Goal: Obtain resource: Download file/media

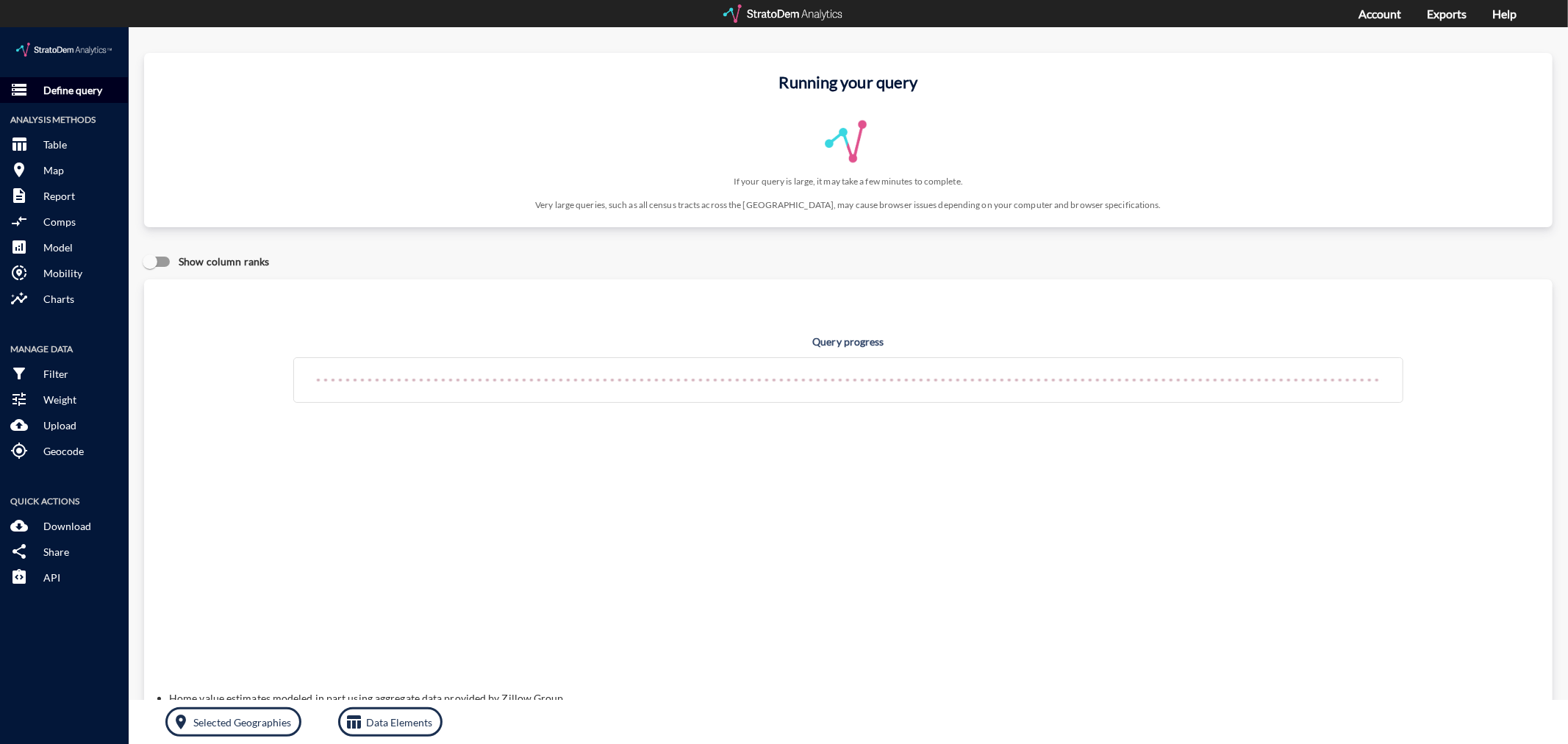
click p "Define query"
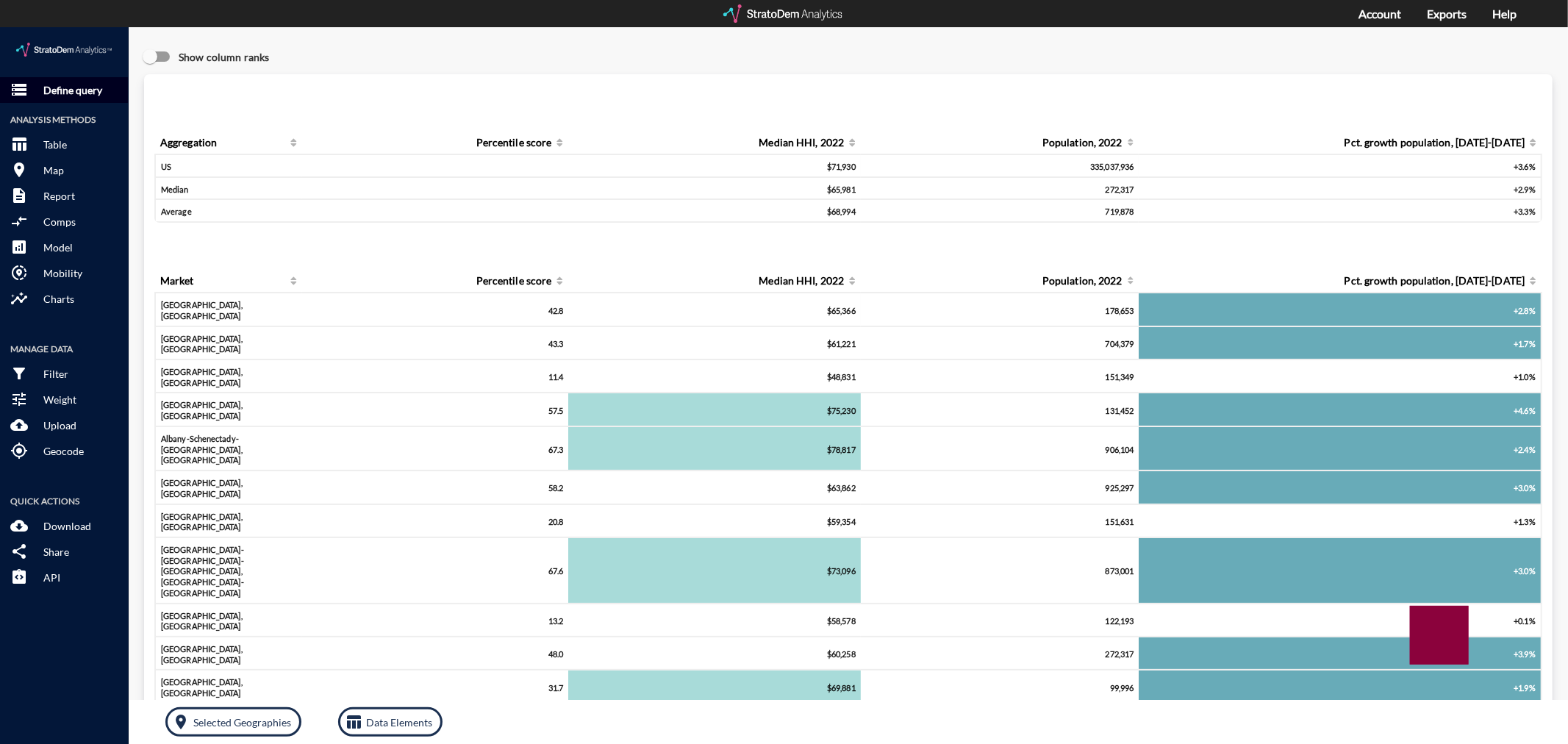
click p "Define query"
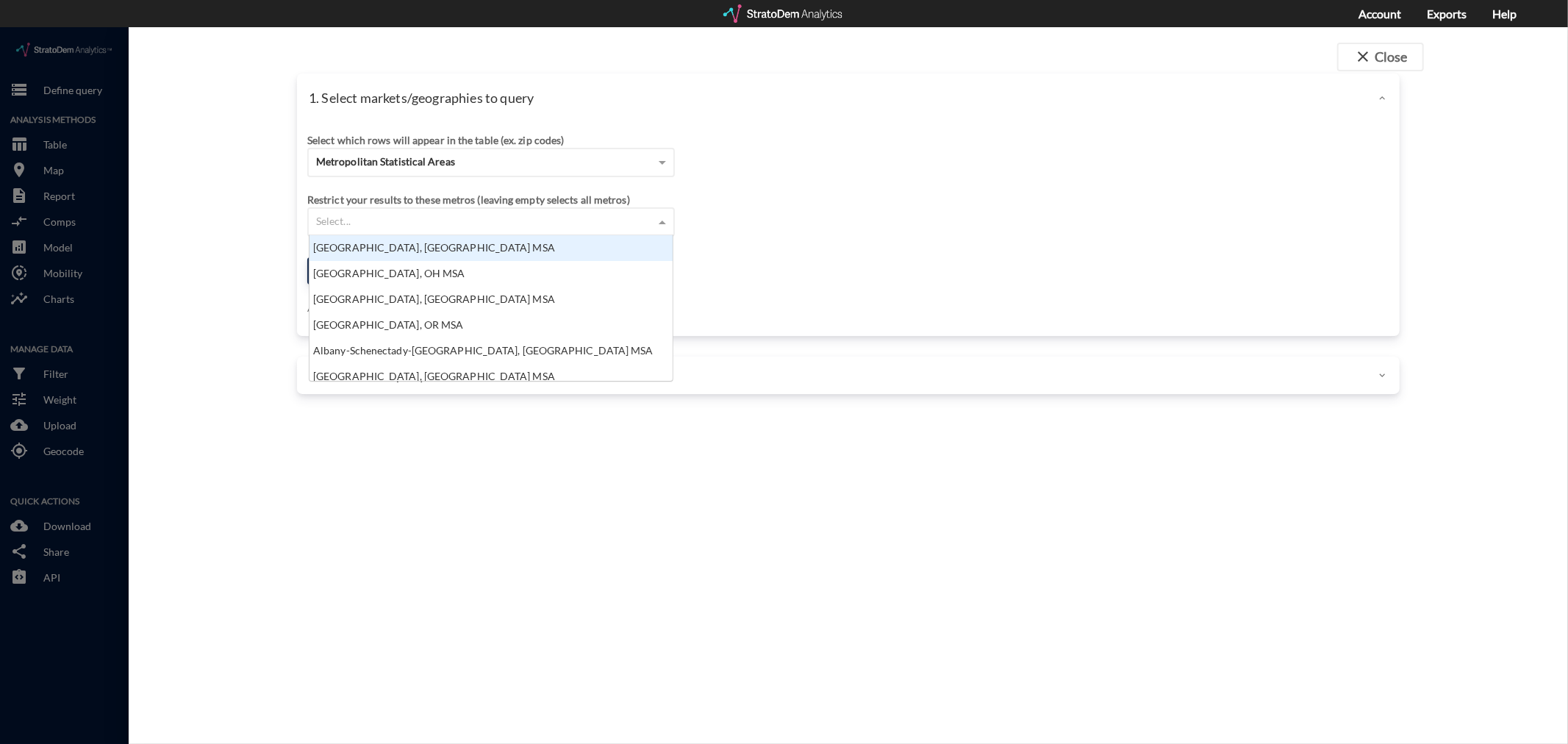
click div "Select..."
click div "Select which rows will appear in the table (ex. zip codes)"
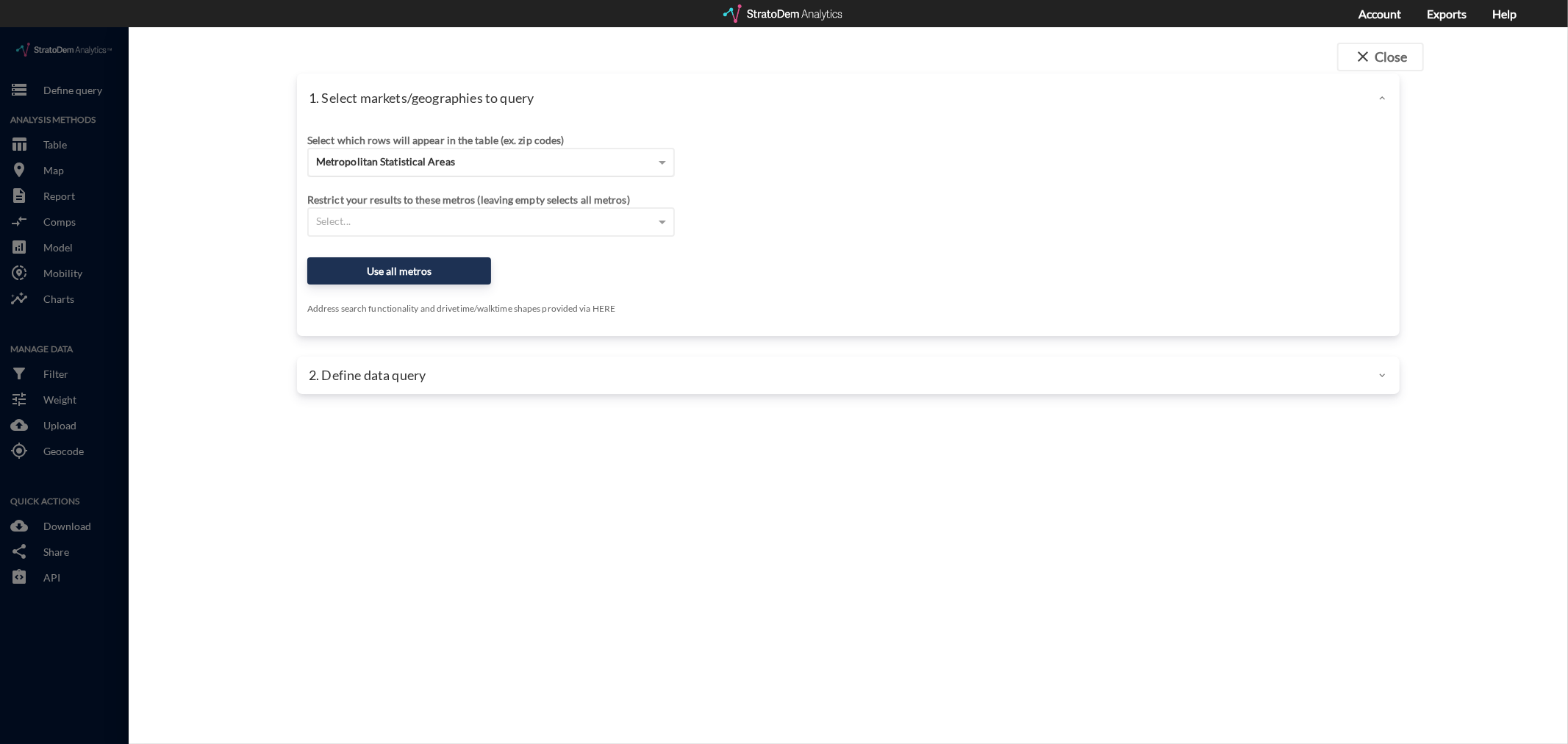
click div "Metropolitan Statistical Areas"
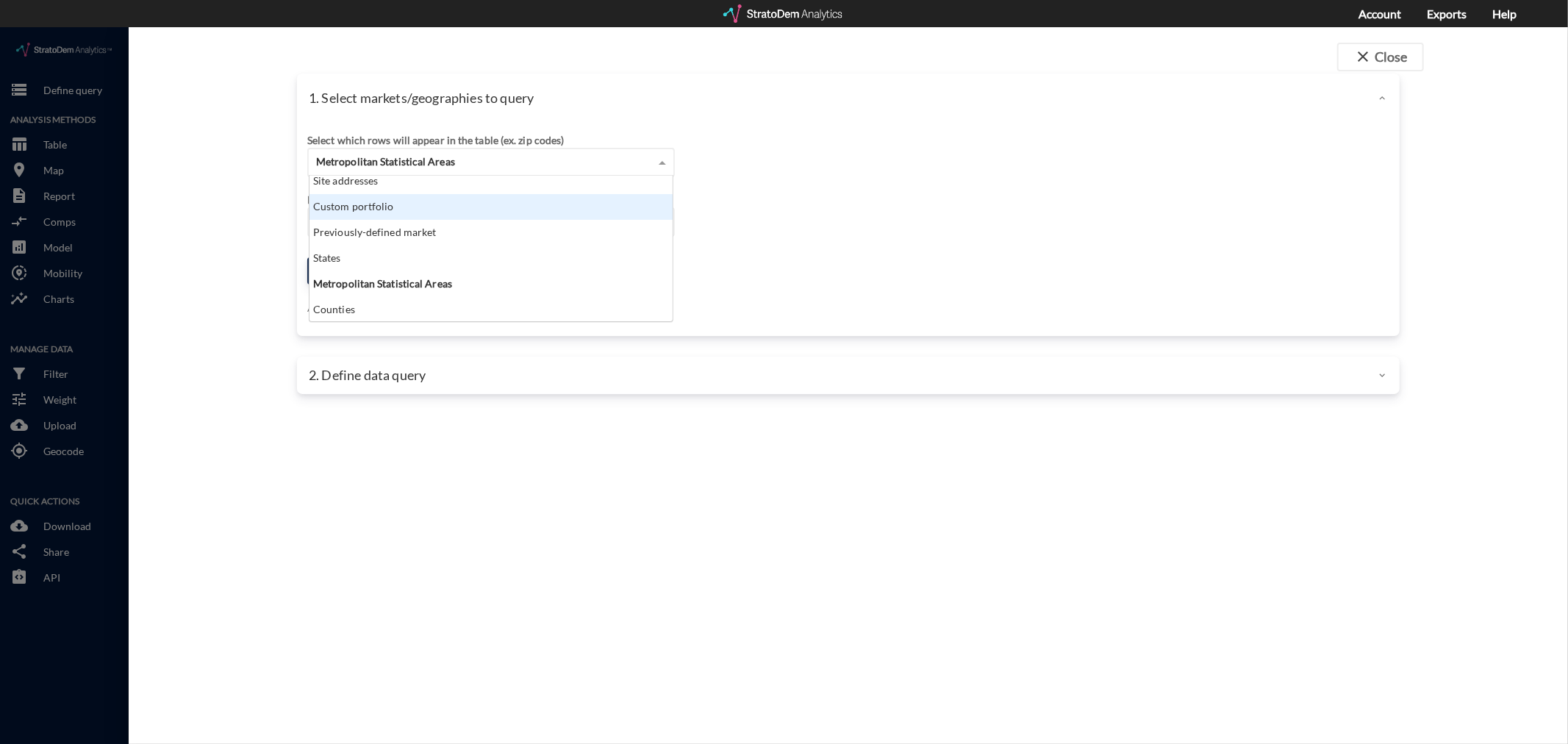
scroll to position [0, 0]
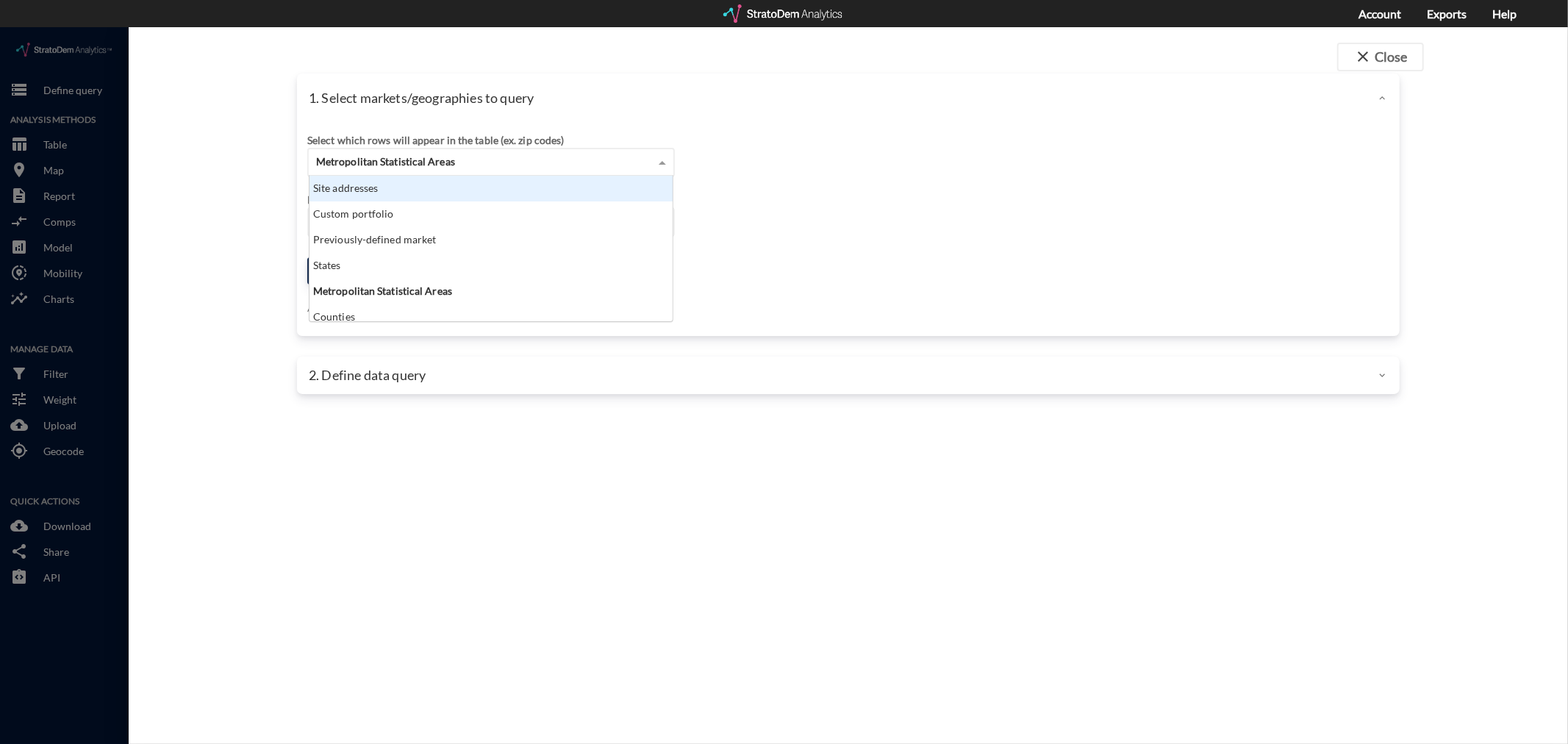
click div "Site addresses"
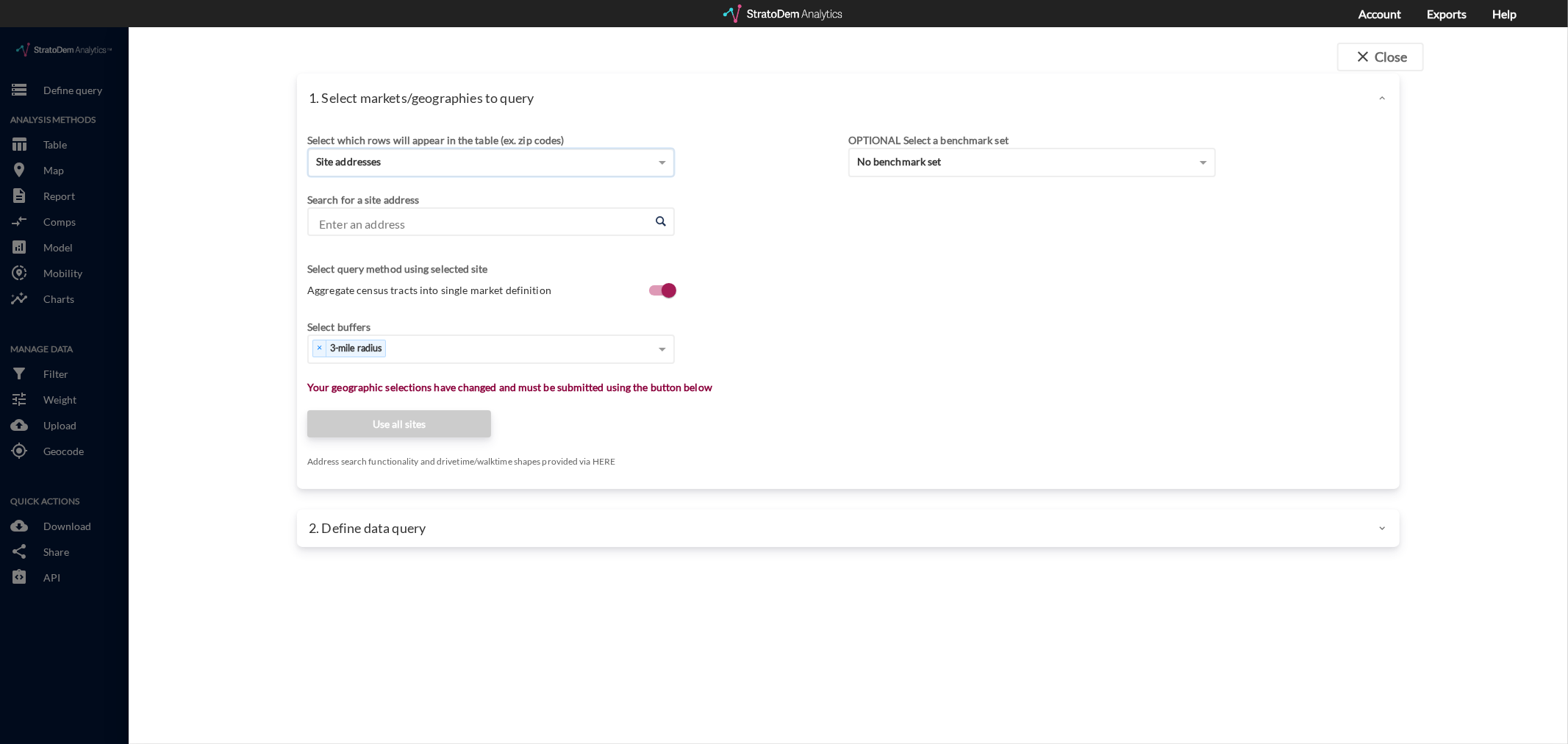
click input "Enter an address"
paste input "3949 W Alexander Rd, North Las Vegas, NV (3-mile radius)"
drag, startPoint x: 613, startPoint y: 199, endPoint x: 533, endPoint y: 194, distance: 80.2
click div "3949 W Alexander Rd, North Las Vegas, NV (3-mile radius) Enter an address"
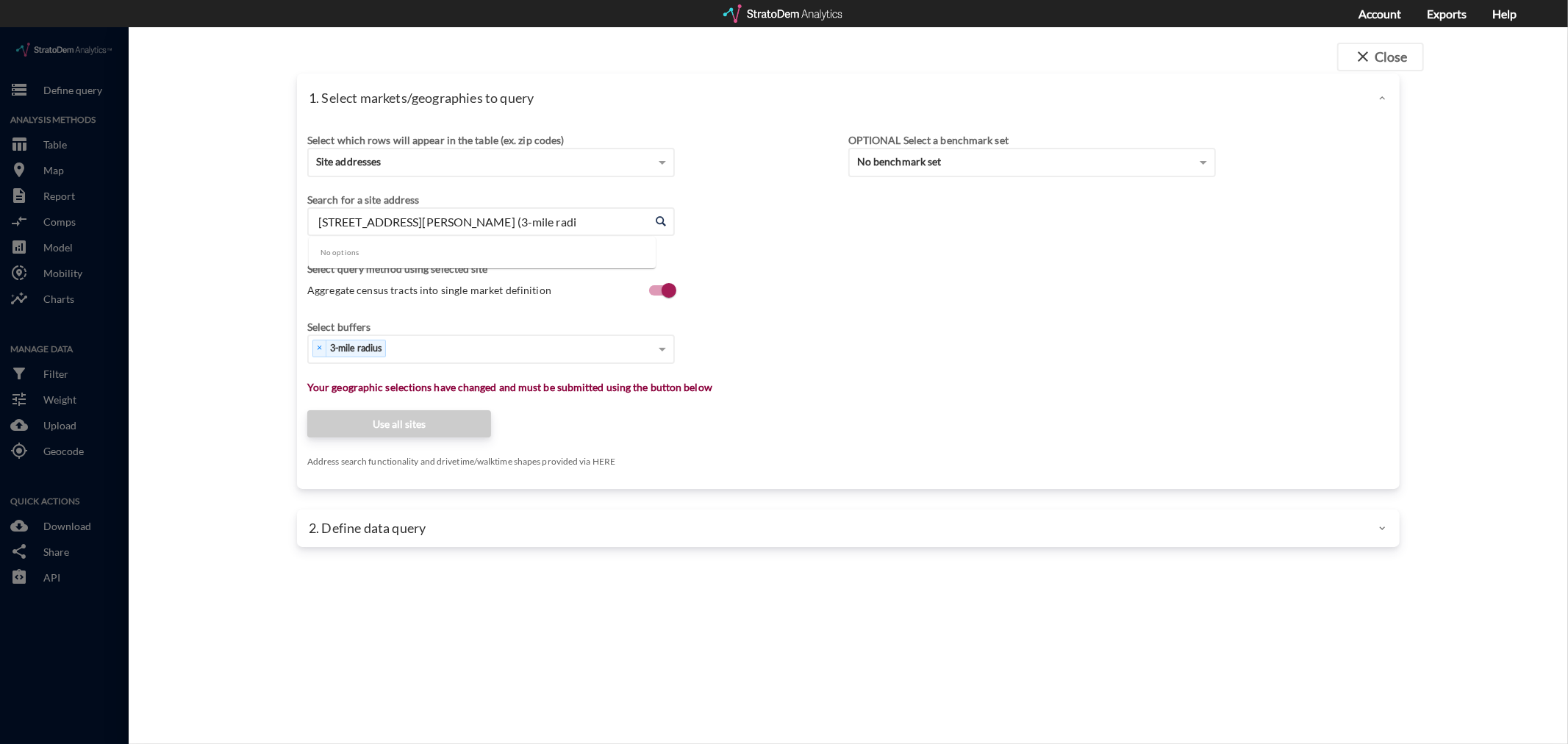
scroll to position [0, 0]
click li "3949 W Alexander Rd, N Las Vegas, Nevada"
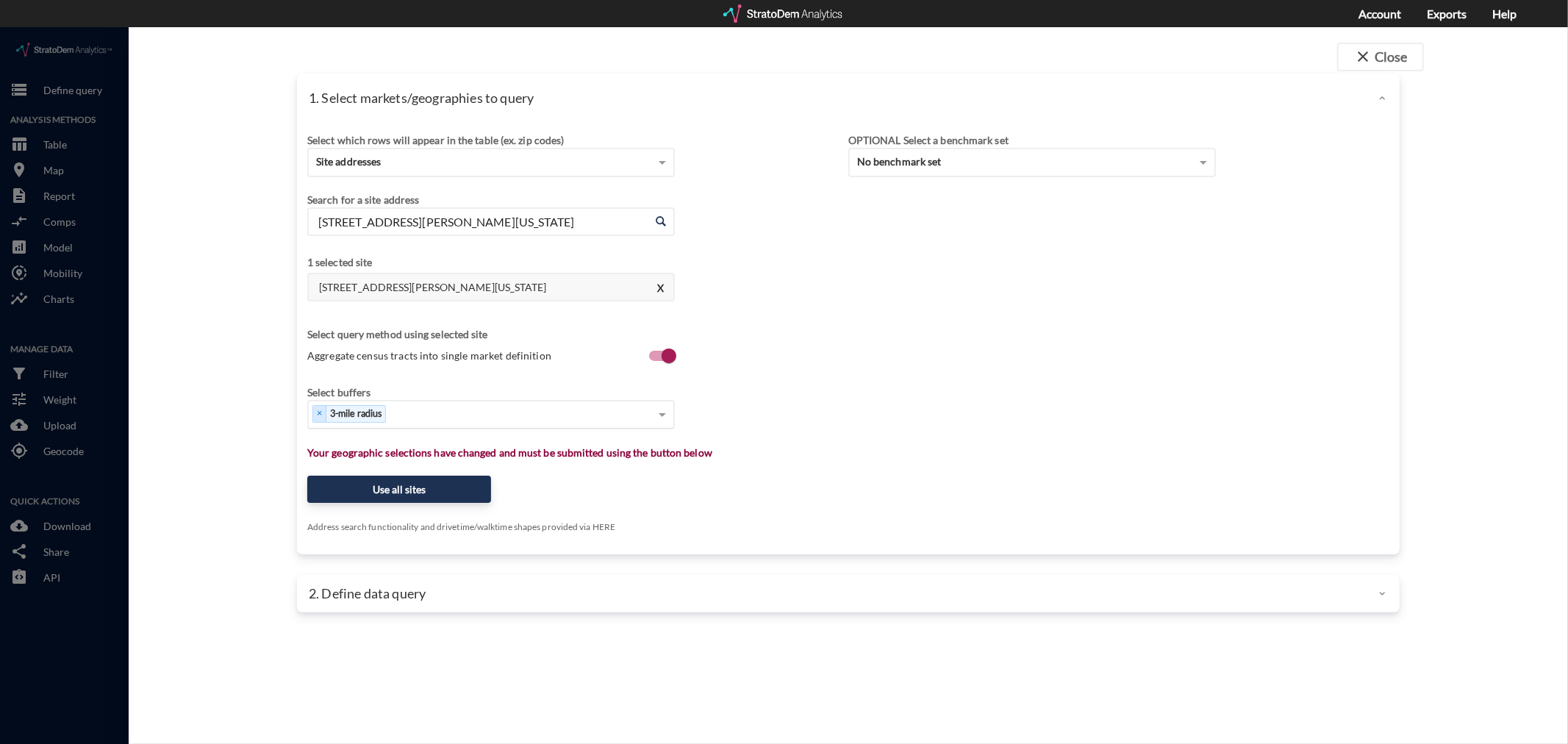
type input "3949 W Alexander Rd, N Las Vegas, Nevada"
click div "Select..."
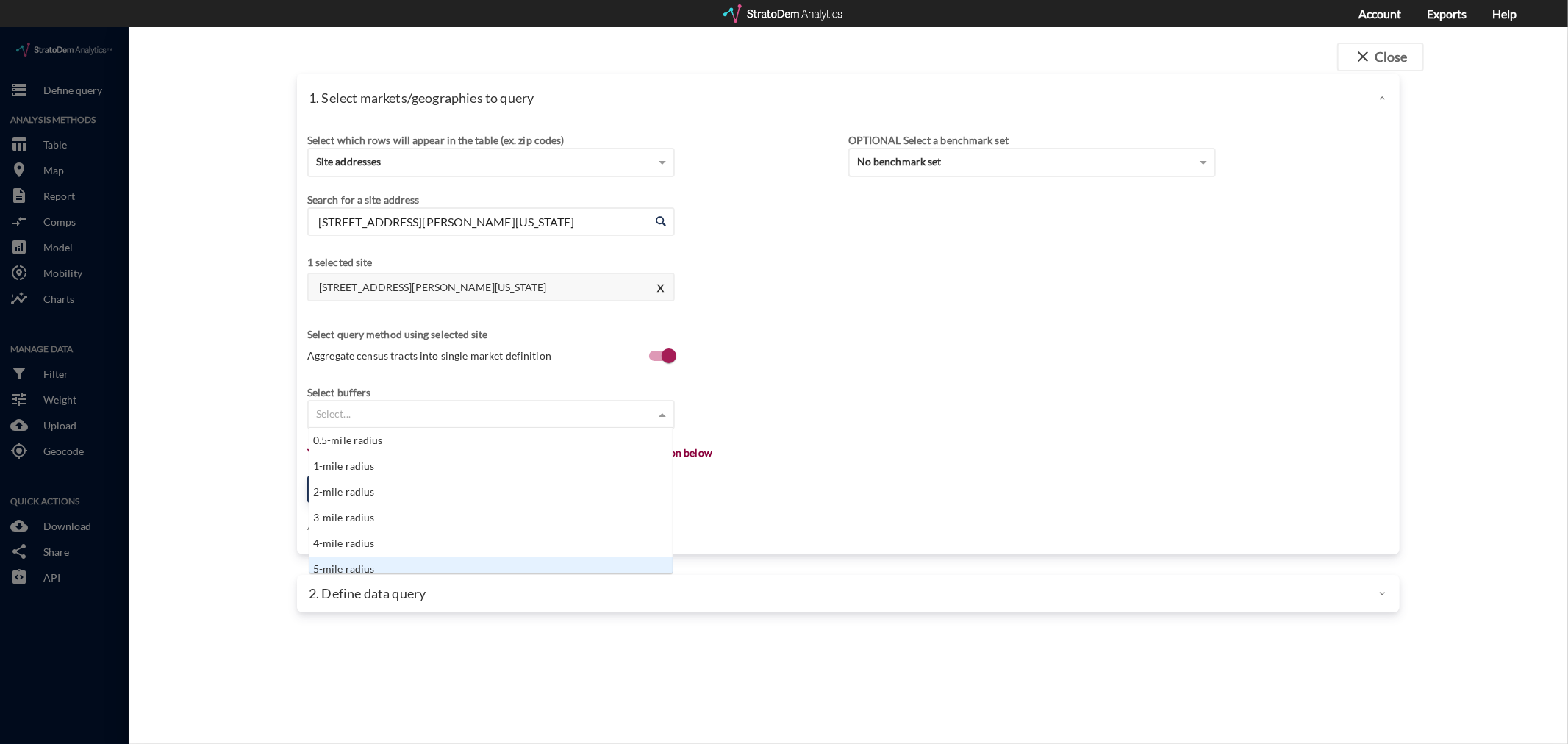
scroll to position [7, 0]
click div "5-mile radius"
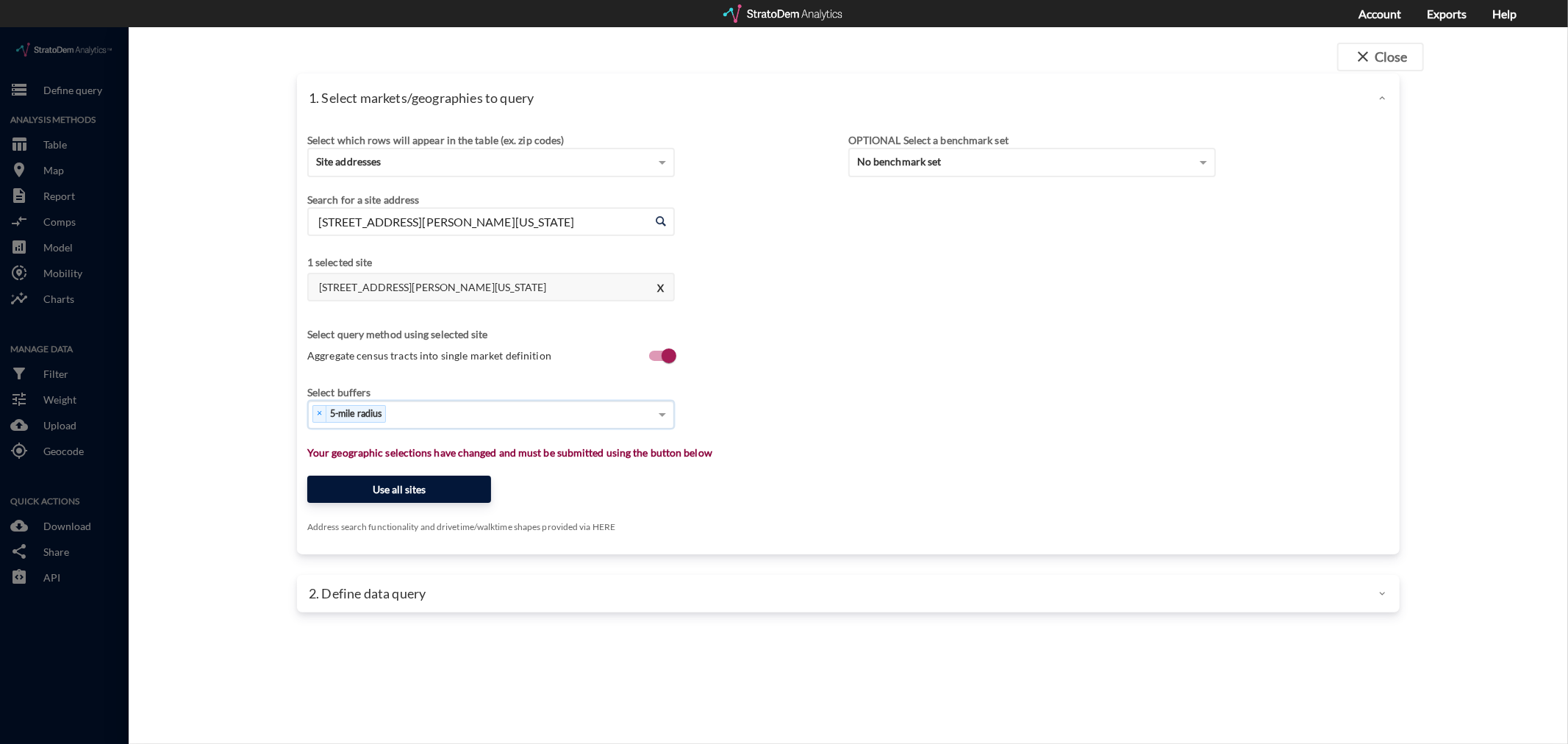
click button "Use all sites"
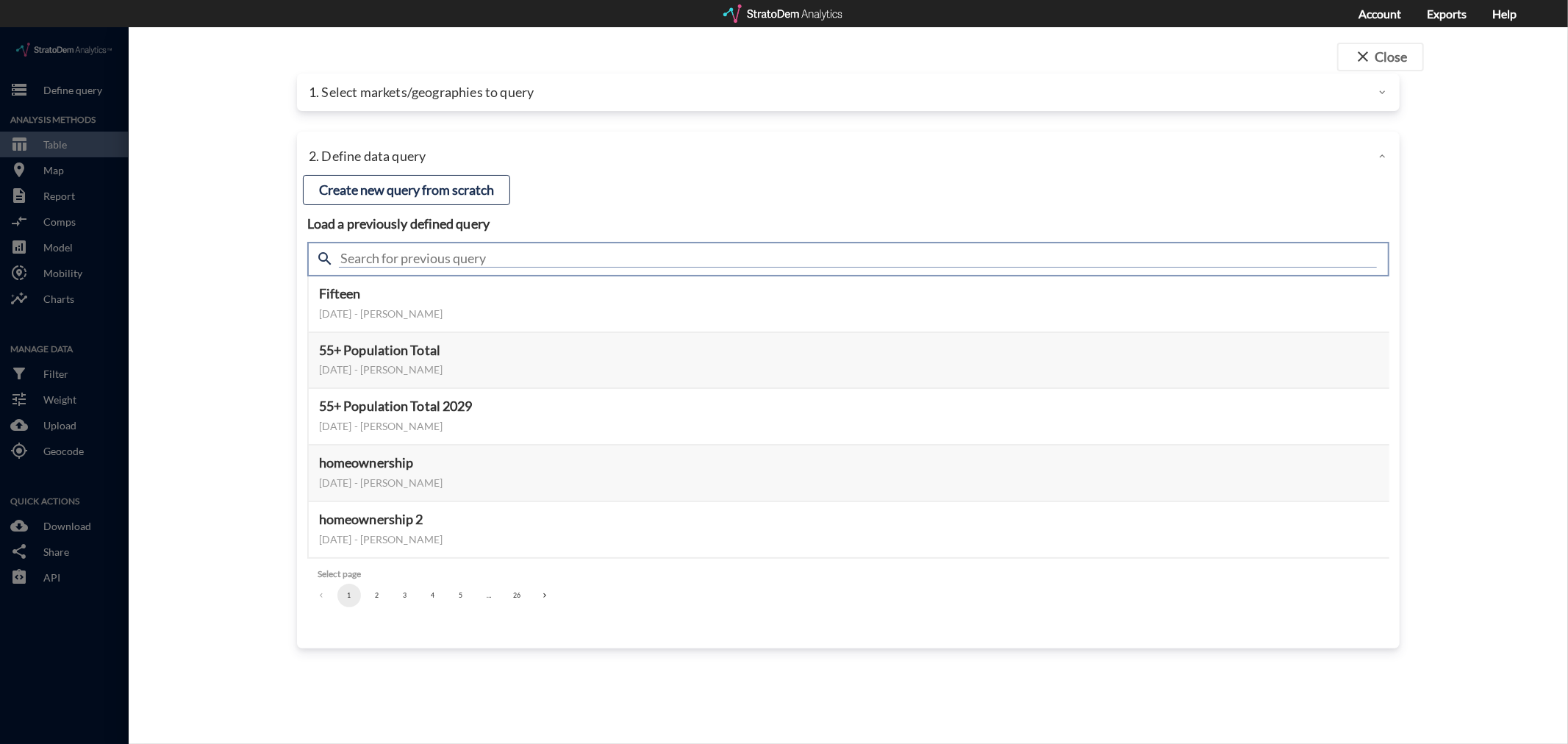
click input "text"
click span "search"
click input "aa sup"
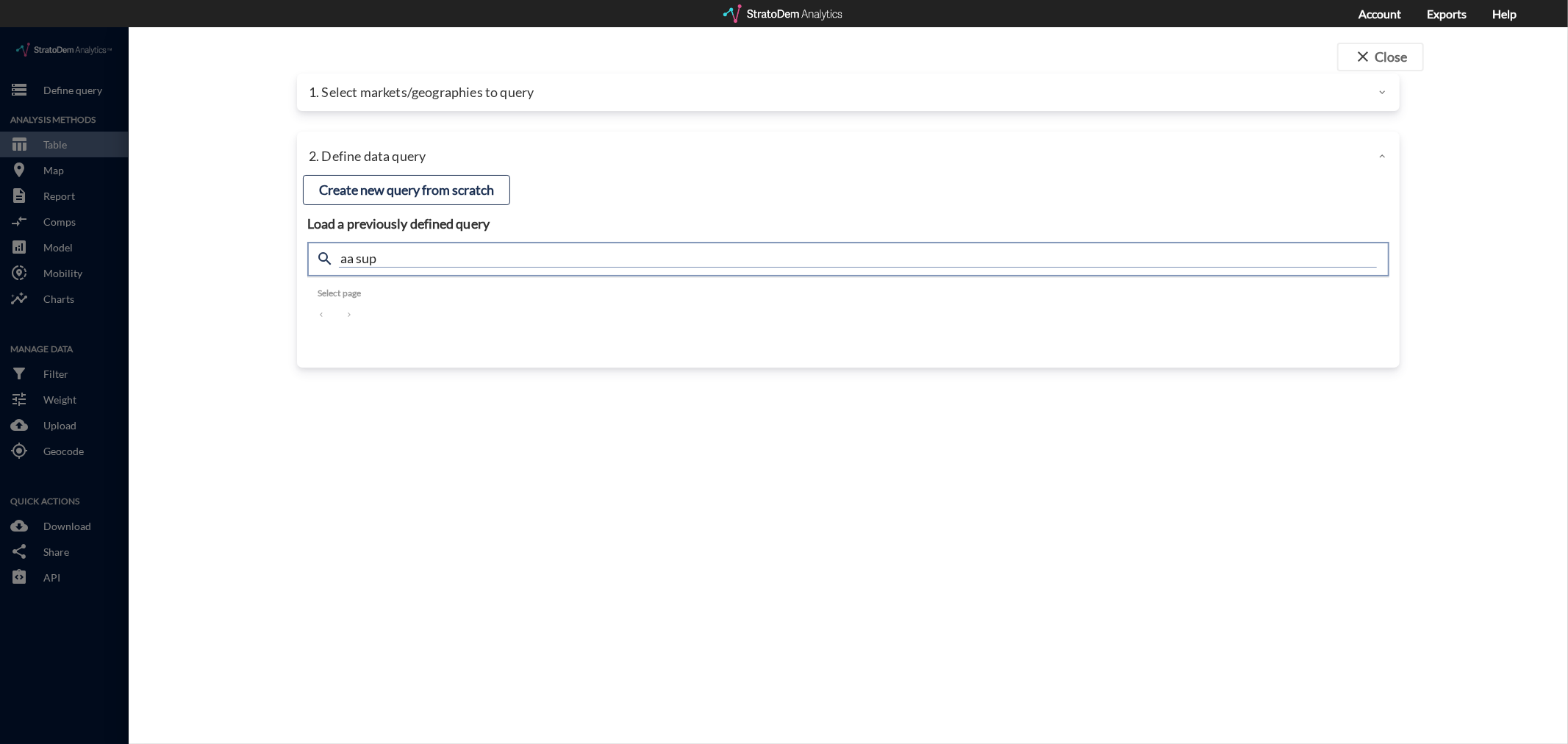
drag, startPoint x: 380, startPoint y: 227, endPoint x: 357, endPoint y: 225, distance: 23.1
click input "aa sup"
type input "aa"
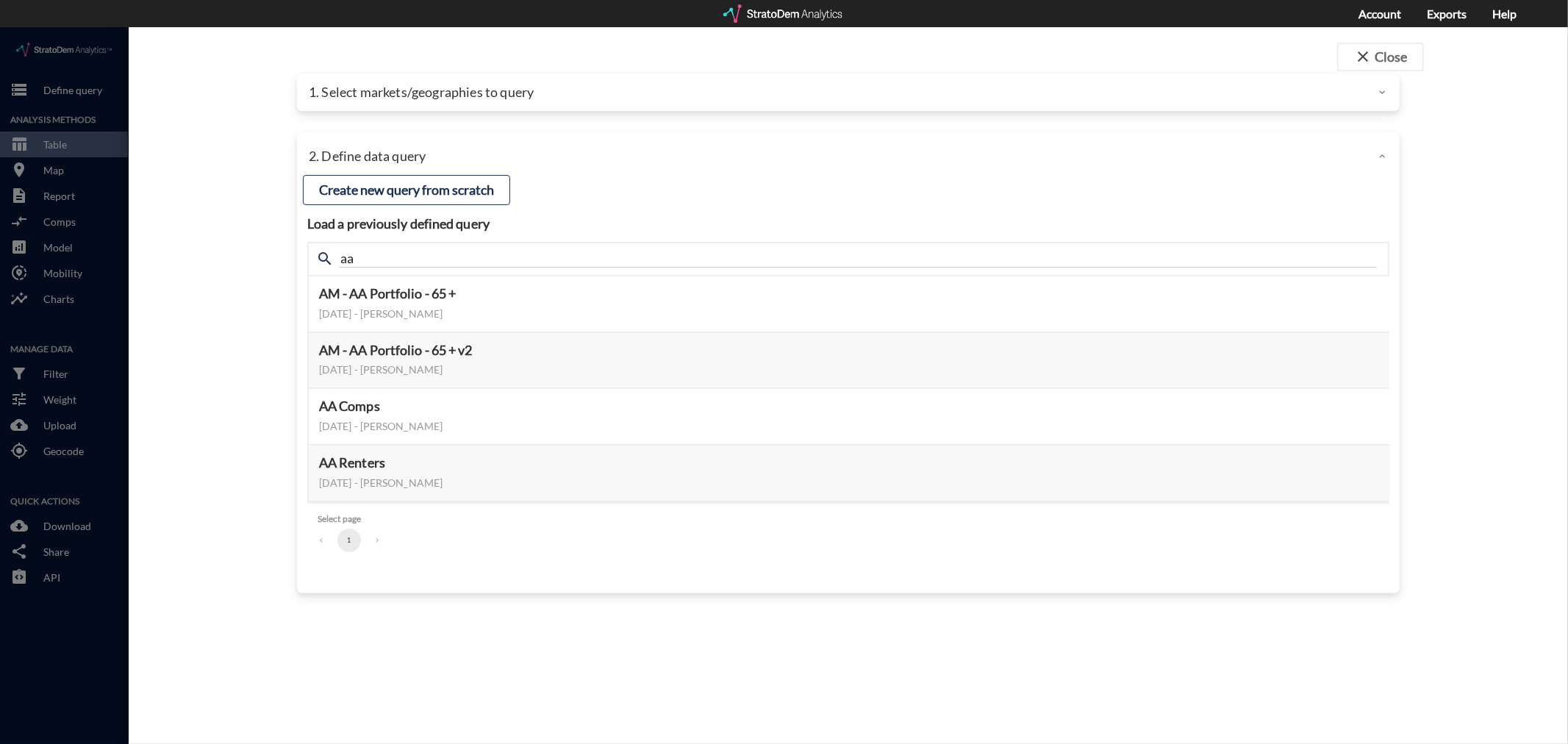
click li "pagination navigation"
click h5 "AM - AA Portfolio - 65 + v2"
click button "Select this query"
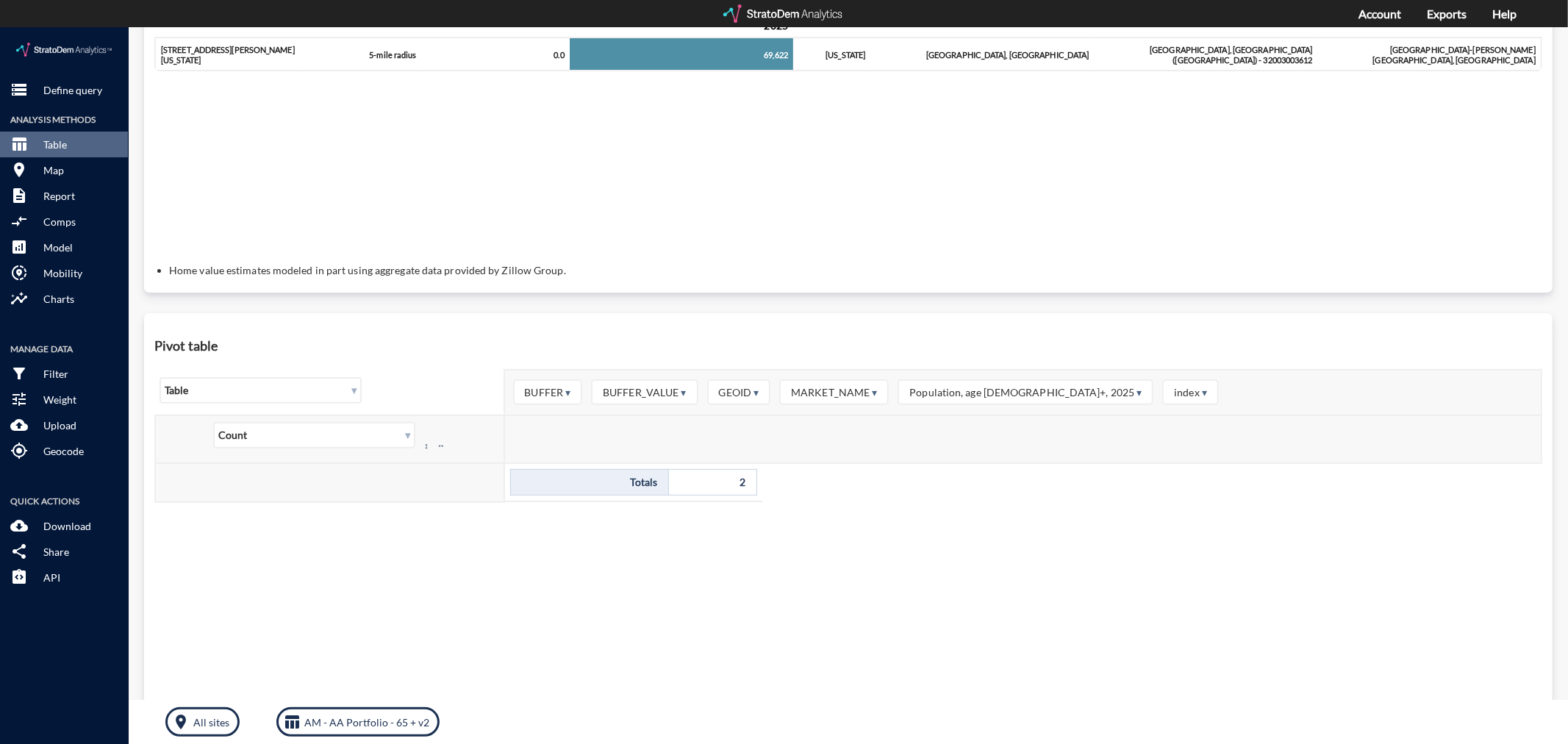
scroll to position [0, 0]
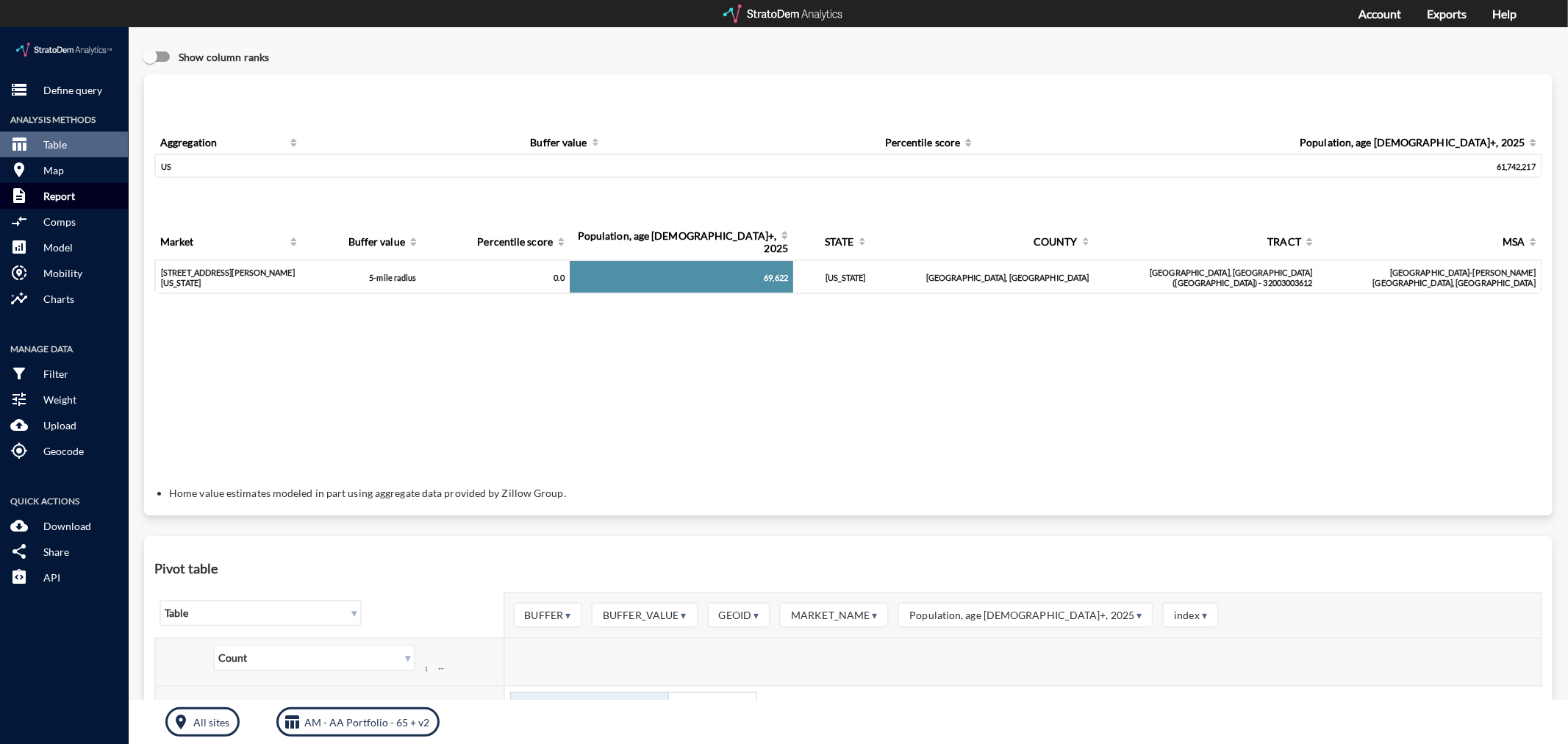
click p "Report"
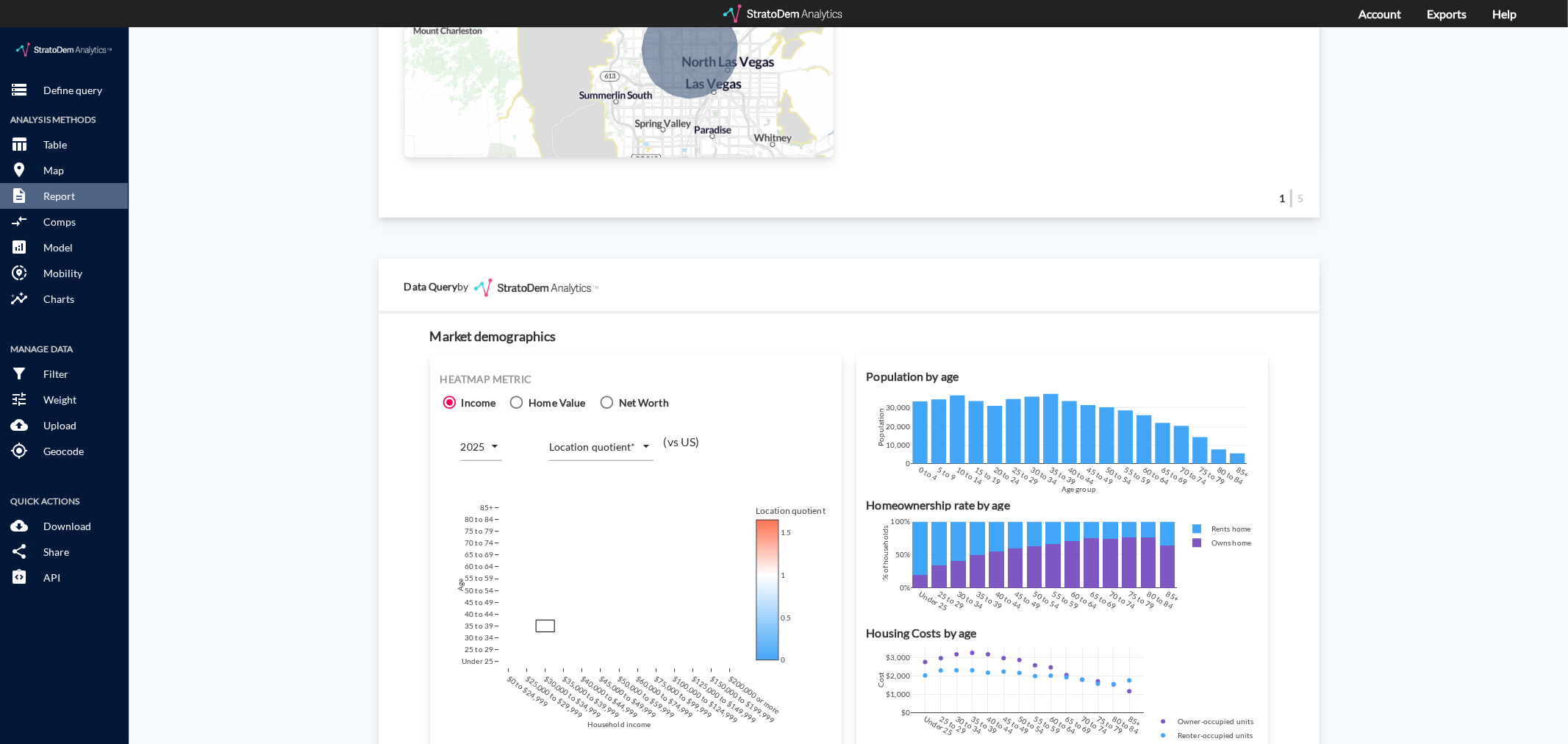
scroll to position [652, 0]
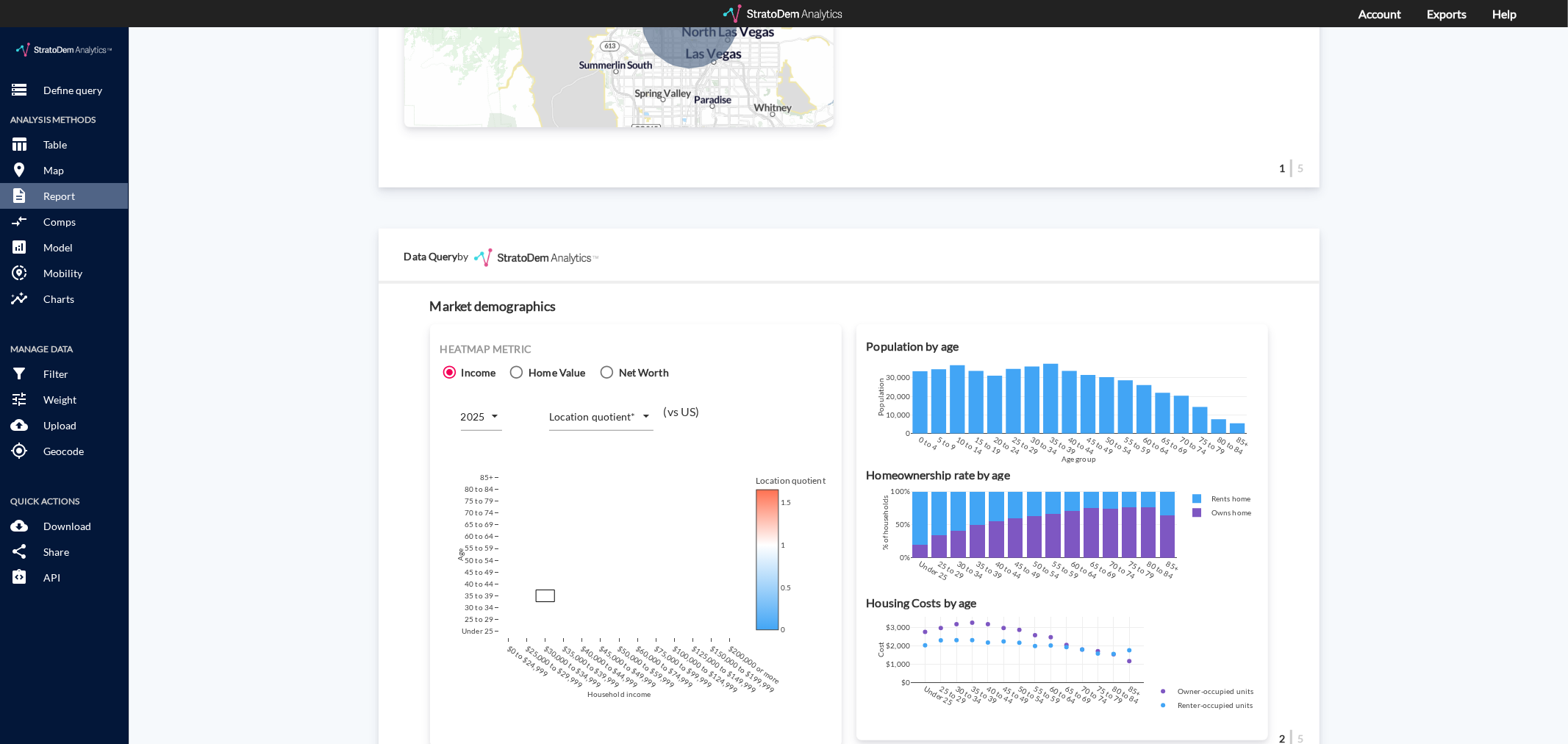
click span "Home Value"
click input "Home Value"
radio input "true"
radio input "false"
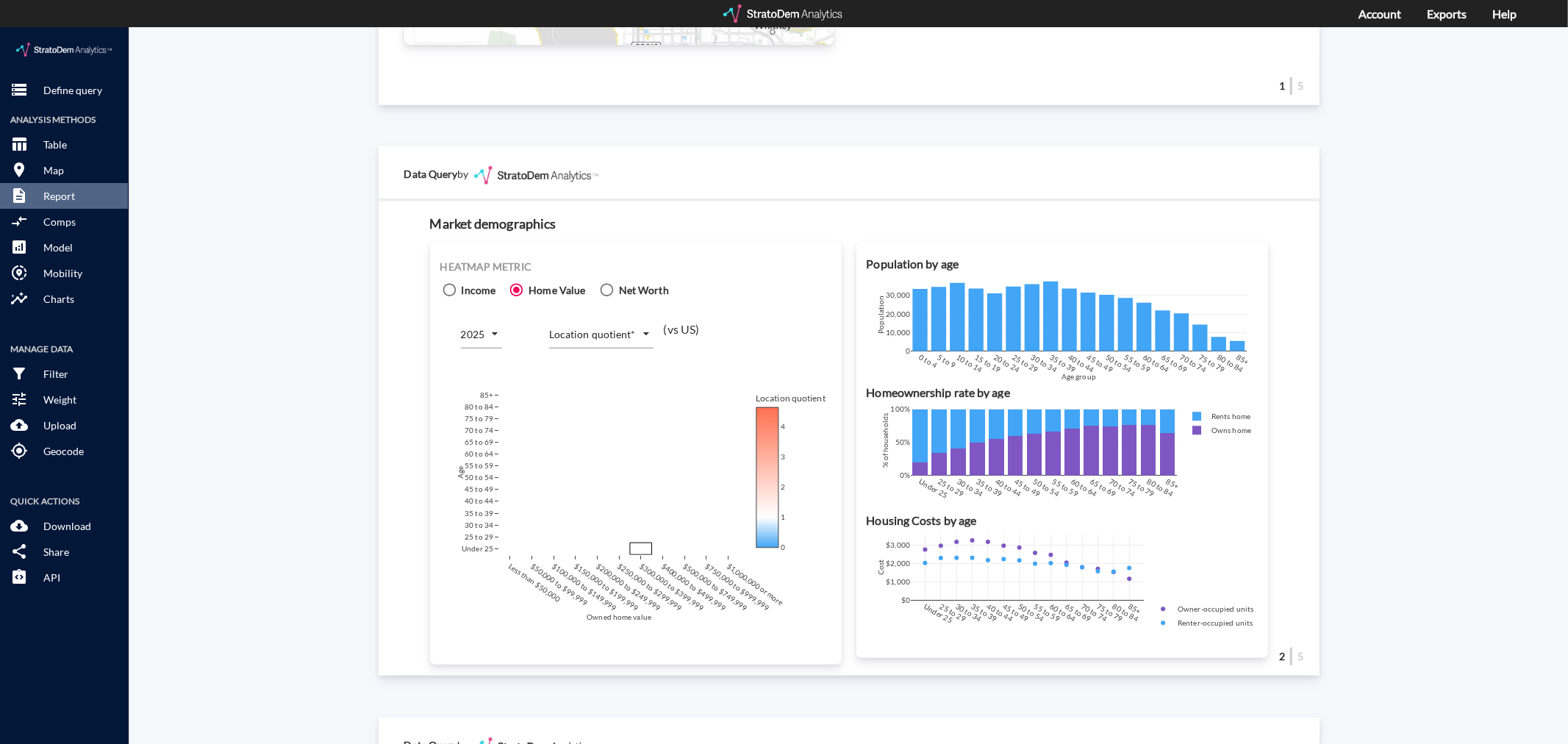
scroll to position [817, 0]
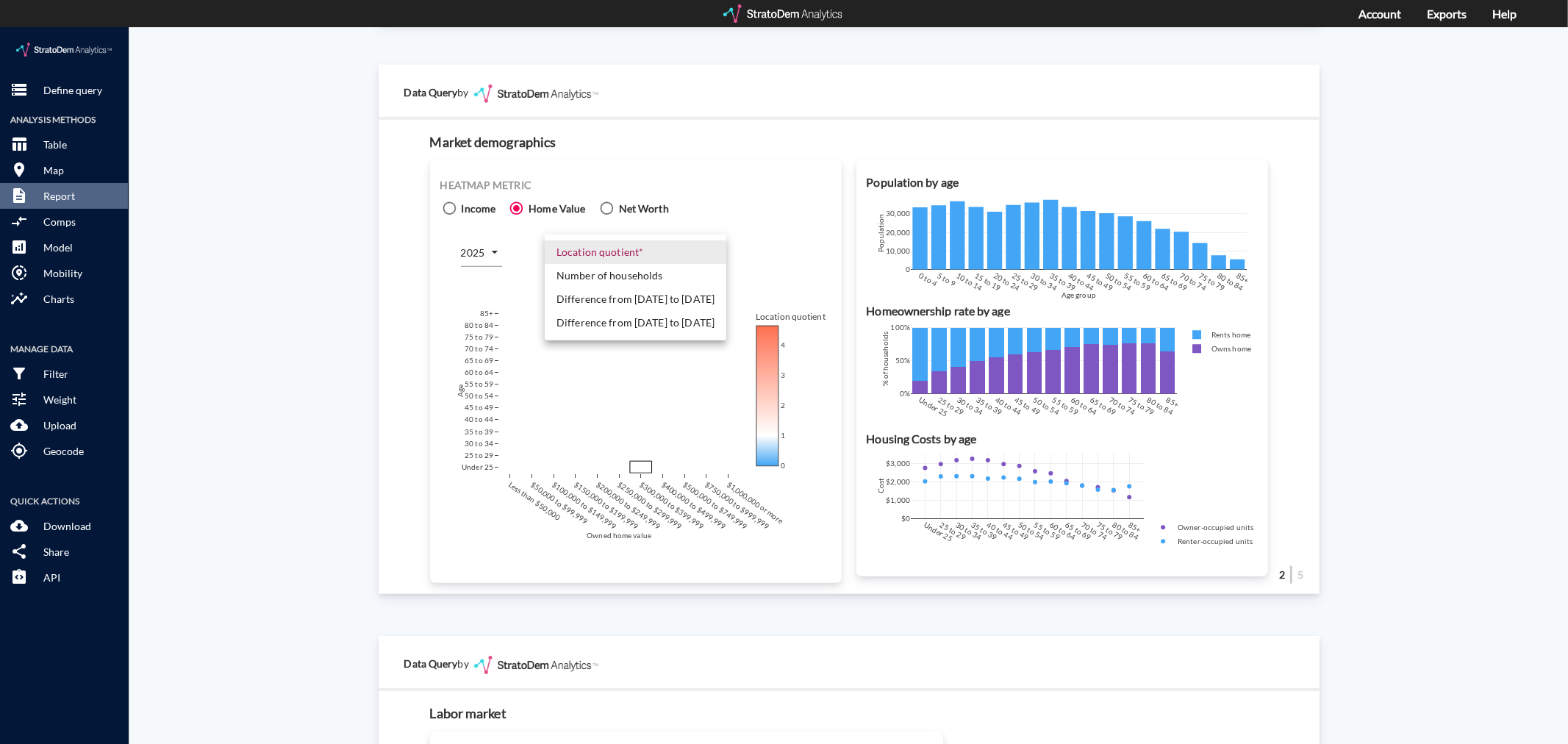
click body "/vantagepoint/us/-1 storage Define query Analysis Methods table_chart Table roo…"
click div
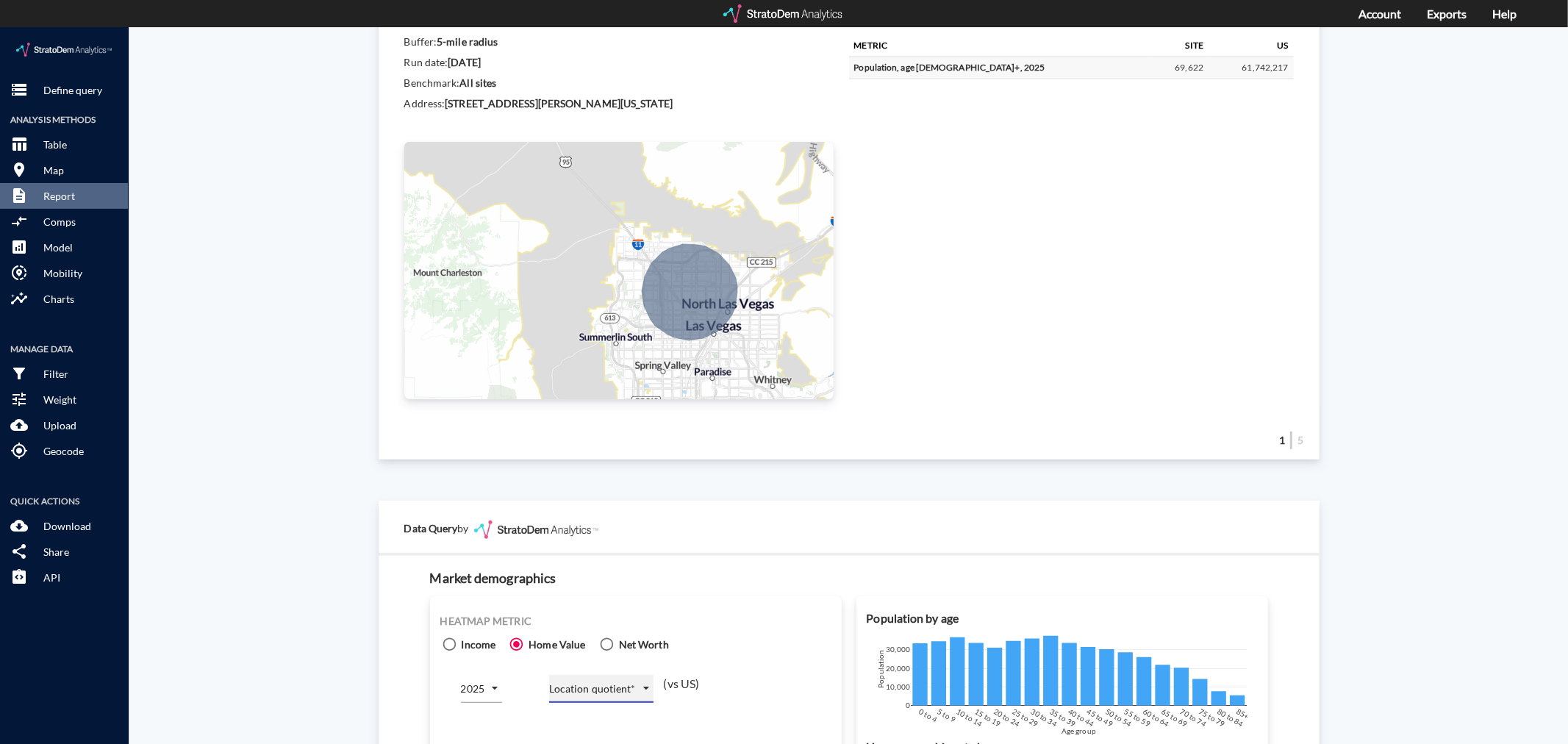
scroll to position [0, 0]
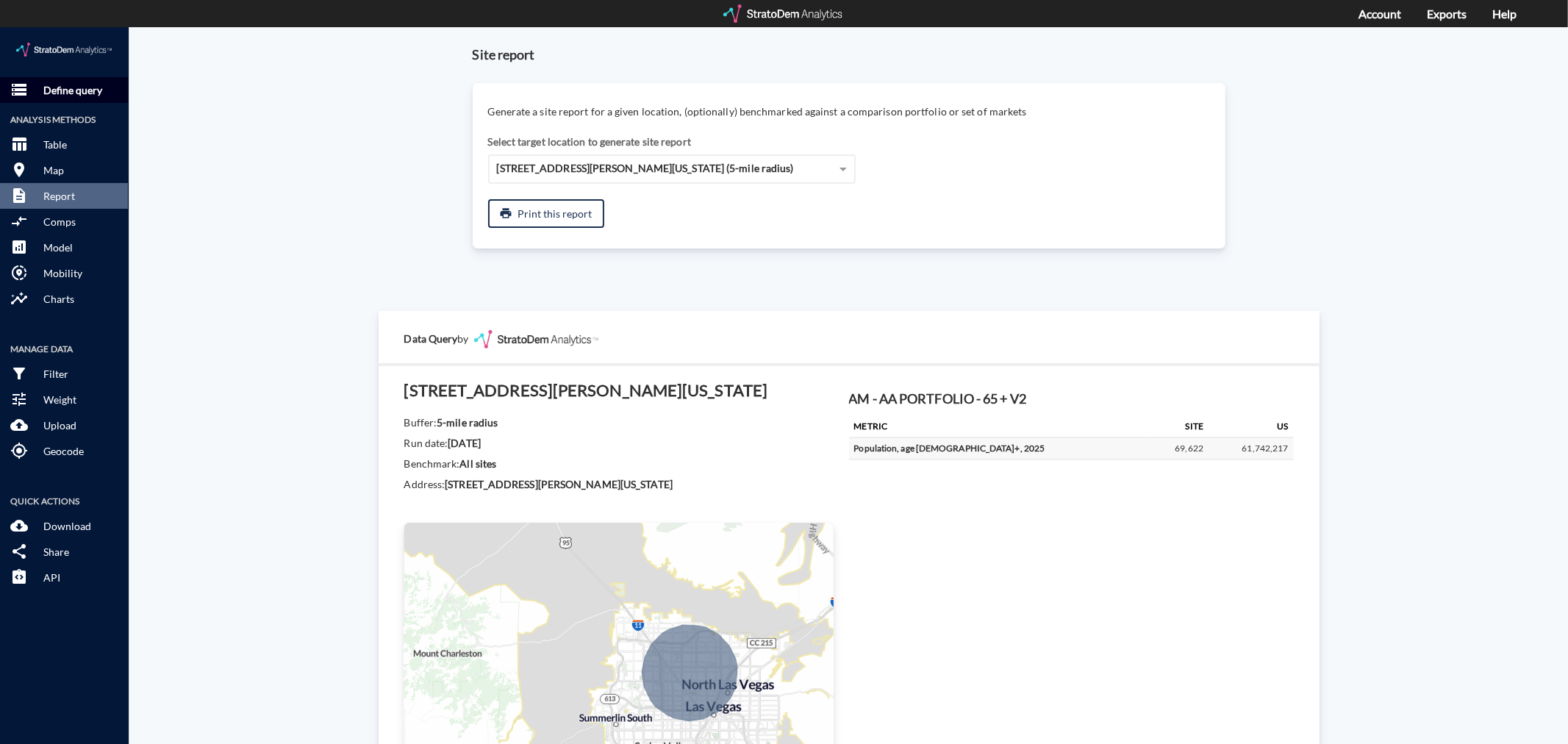
click p "Define query"
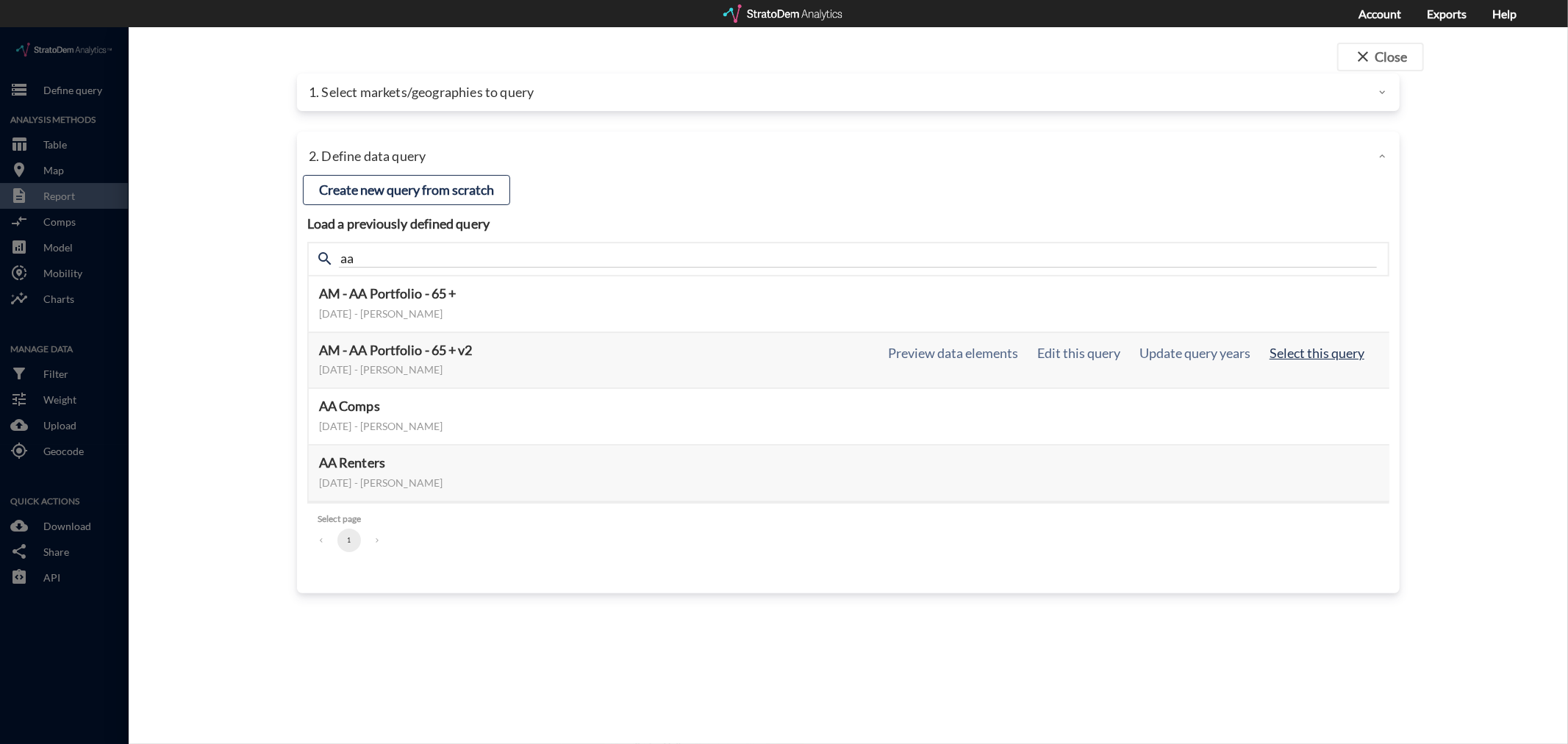
click button "Select this query"
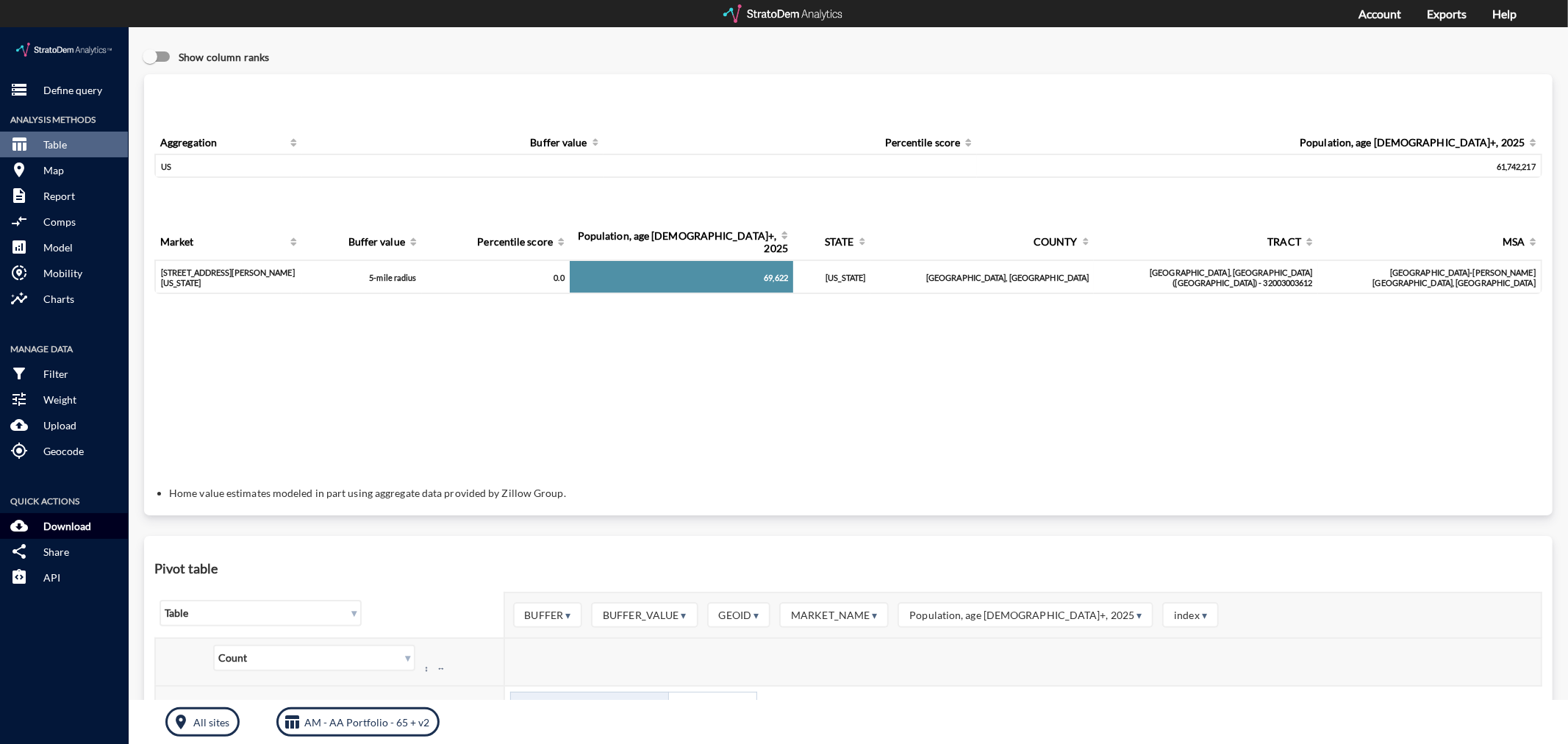
click p "Download"
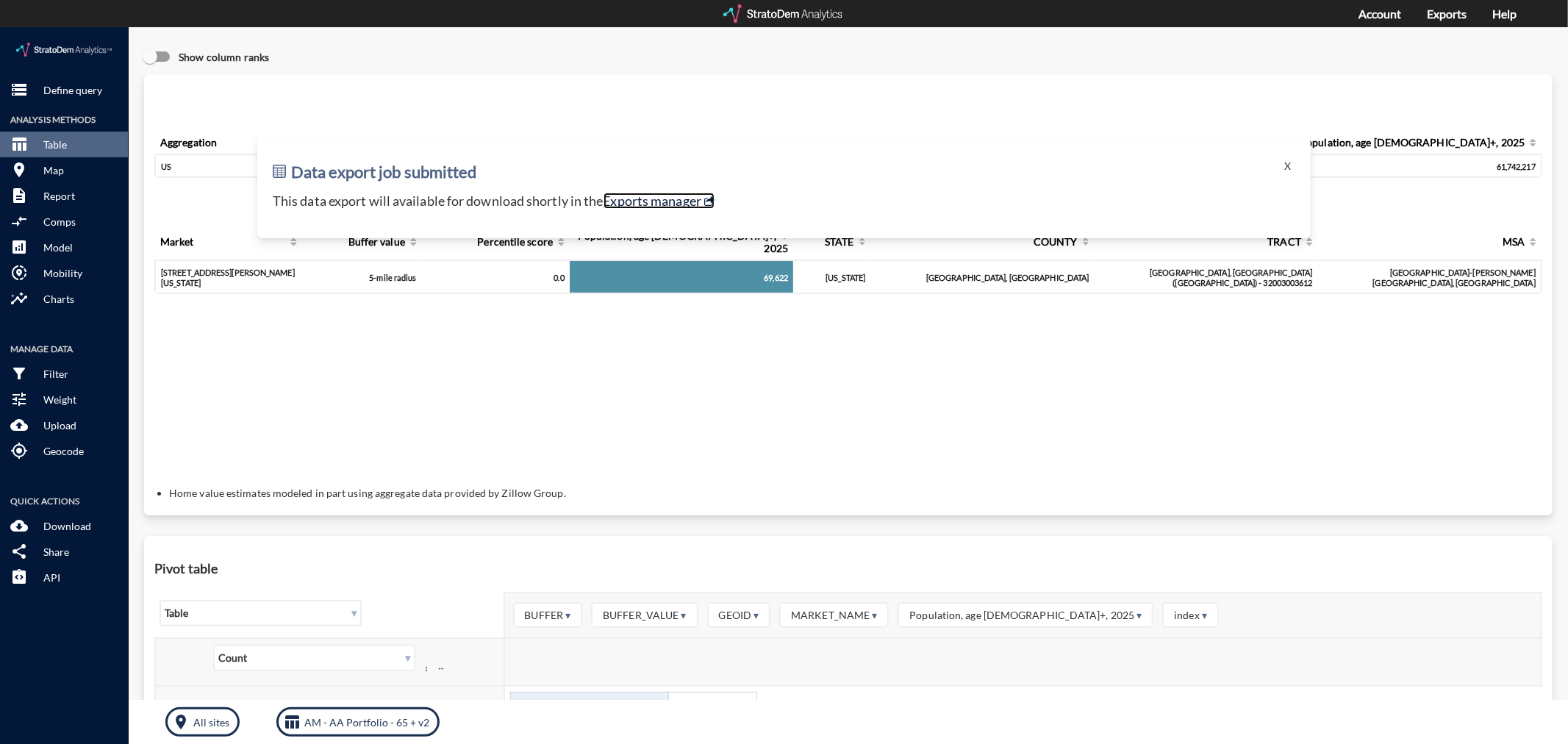
click link "Exports manager"
click button "X"
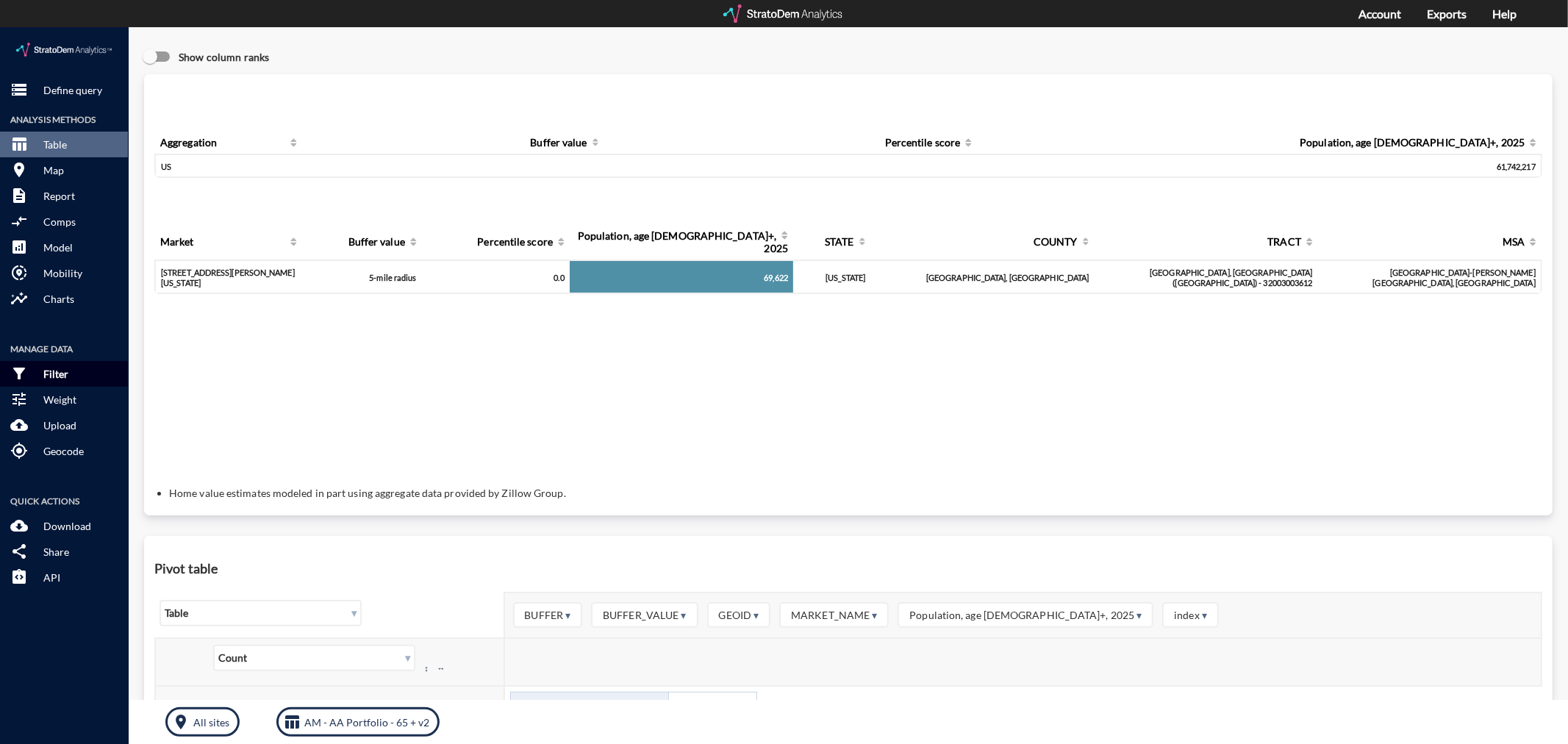
click p "Filter"
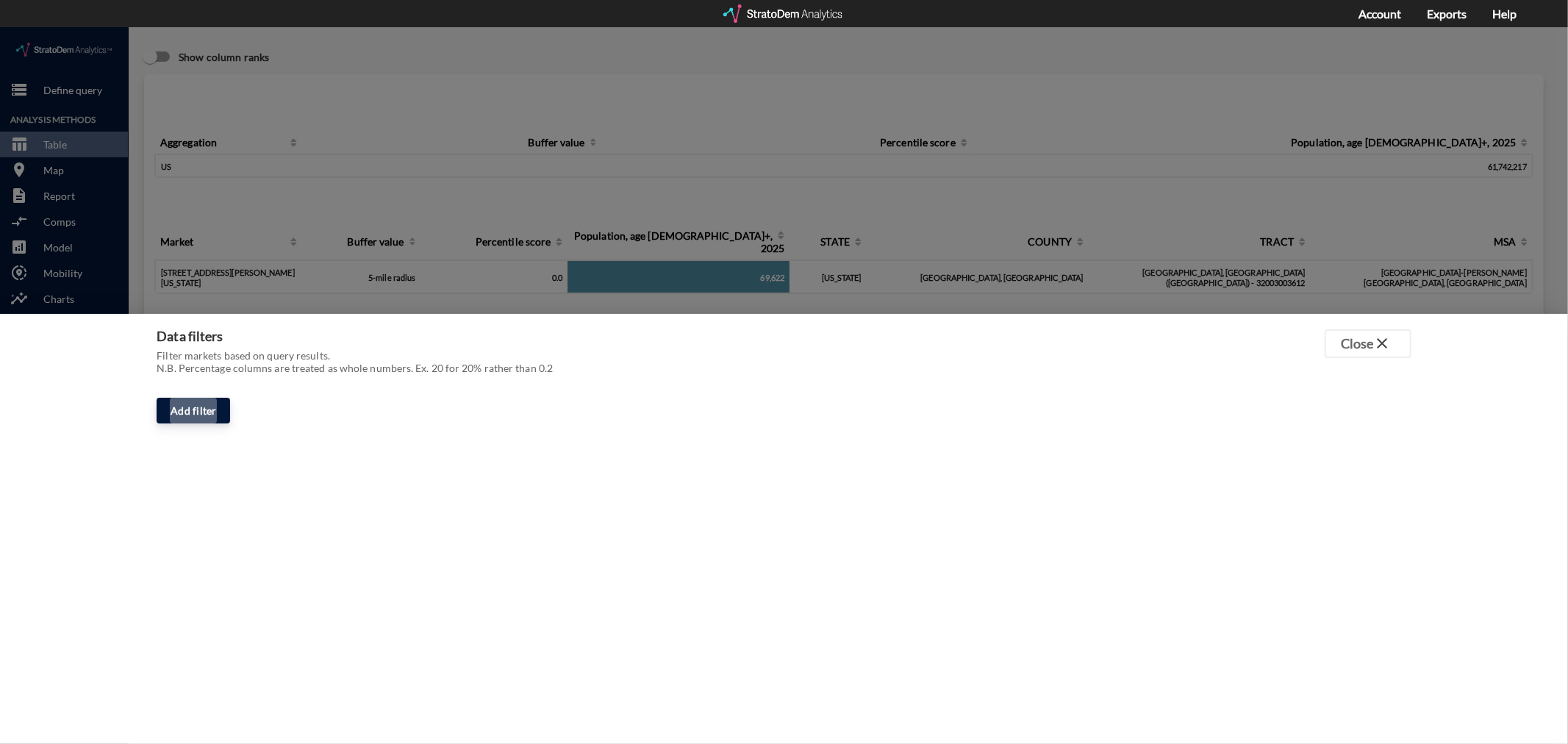
click span "Add filter"
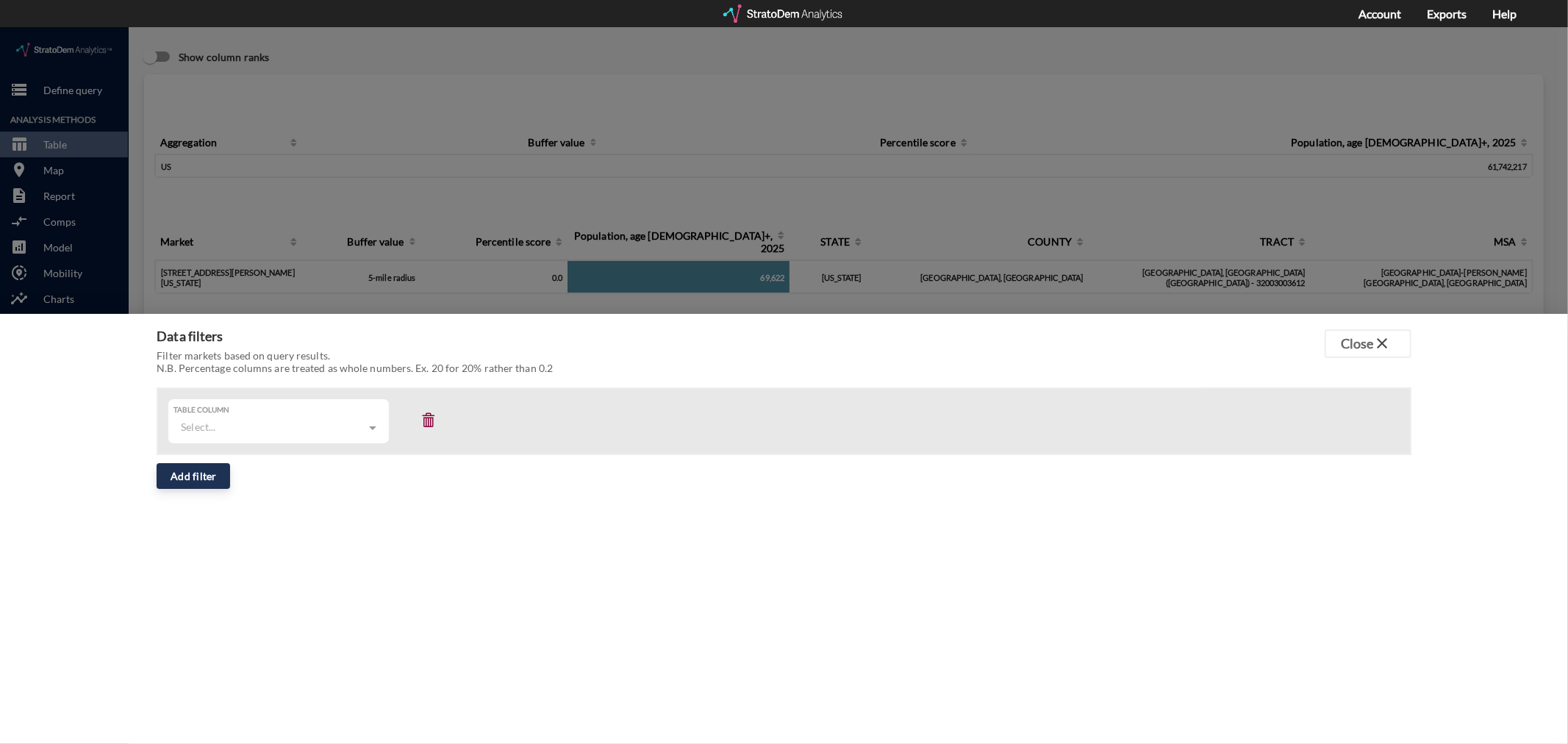
click div "Table column Select..."
click span
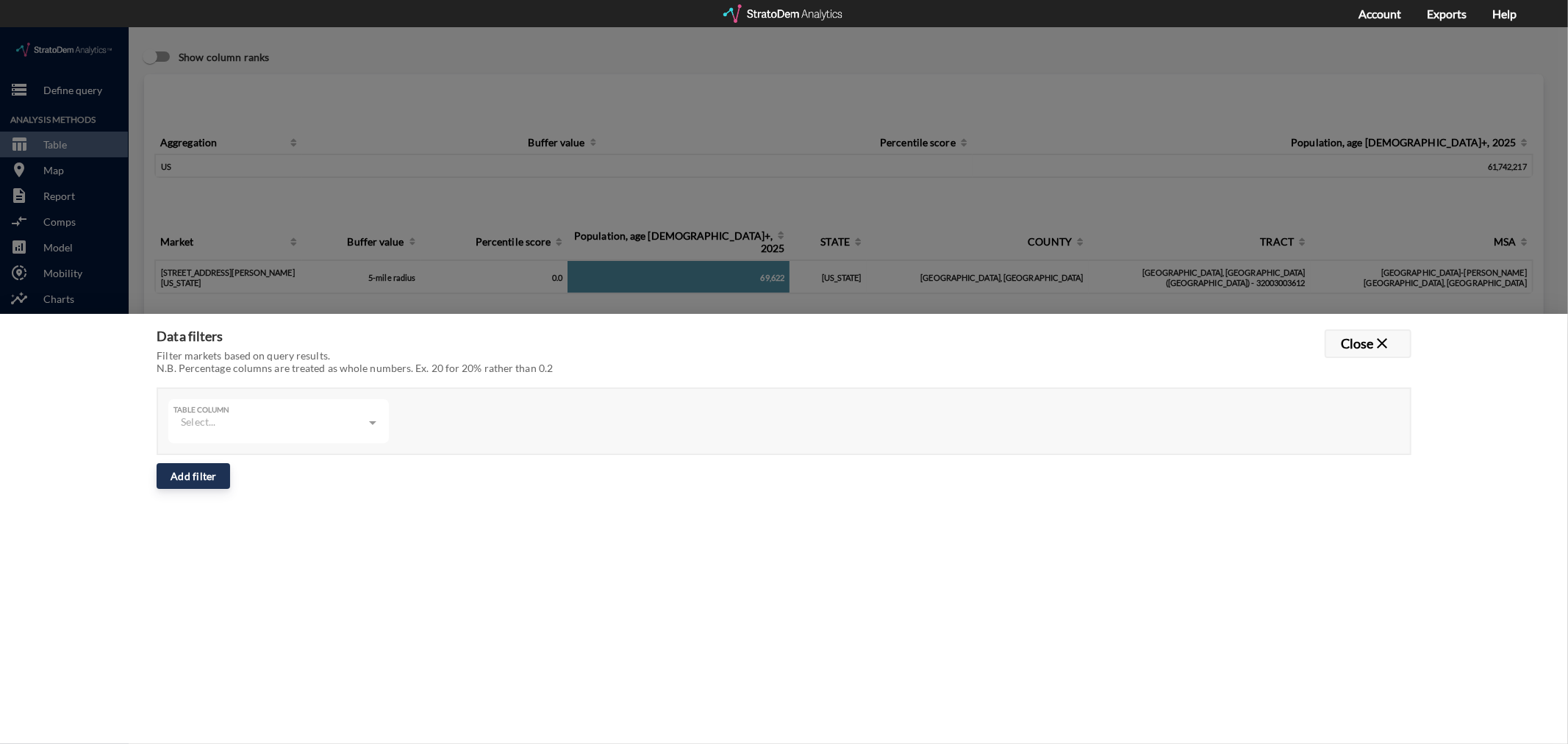
click button "Close close"
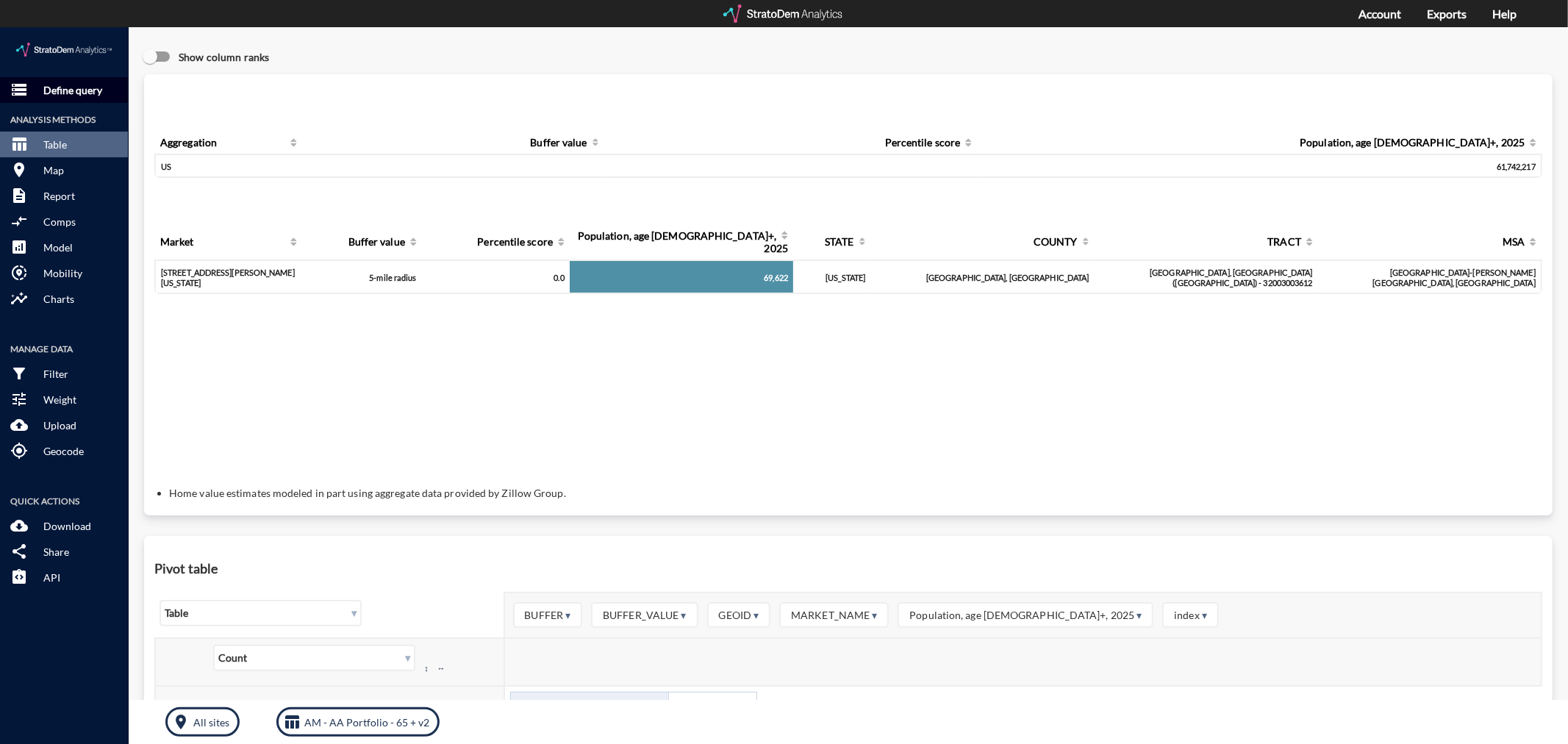
click p "Define query"
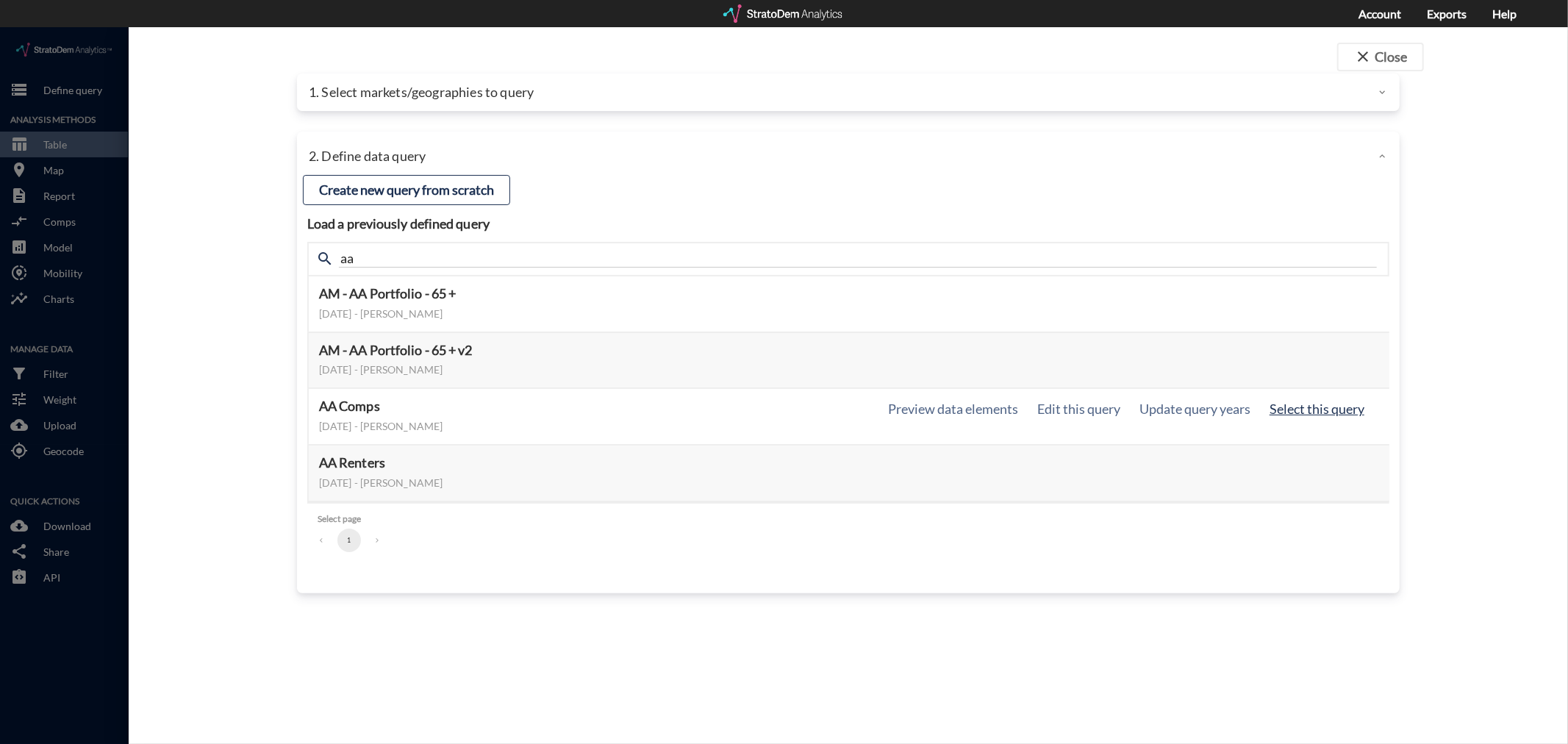
click button "Select this query"
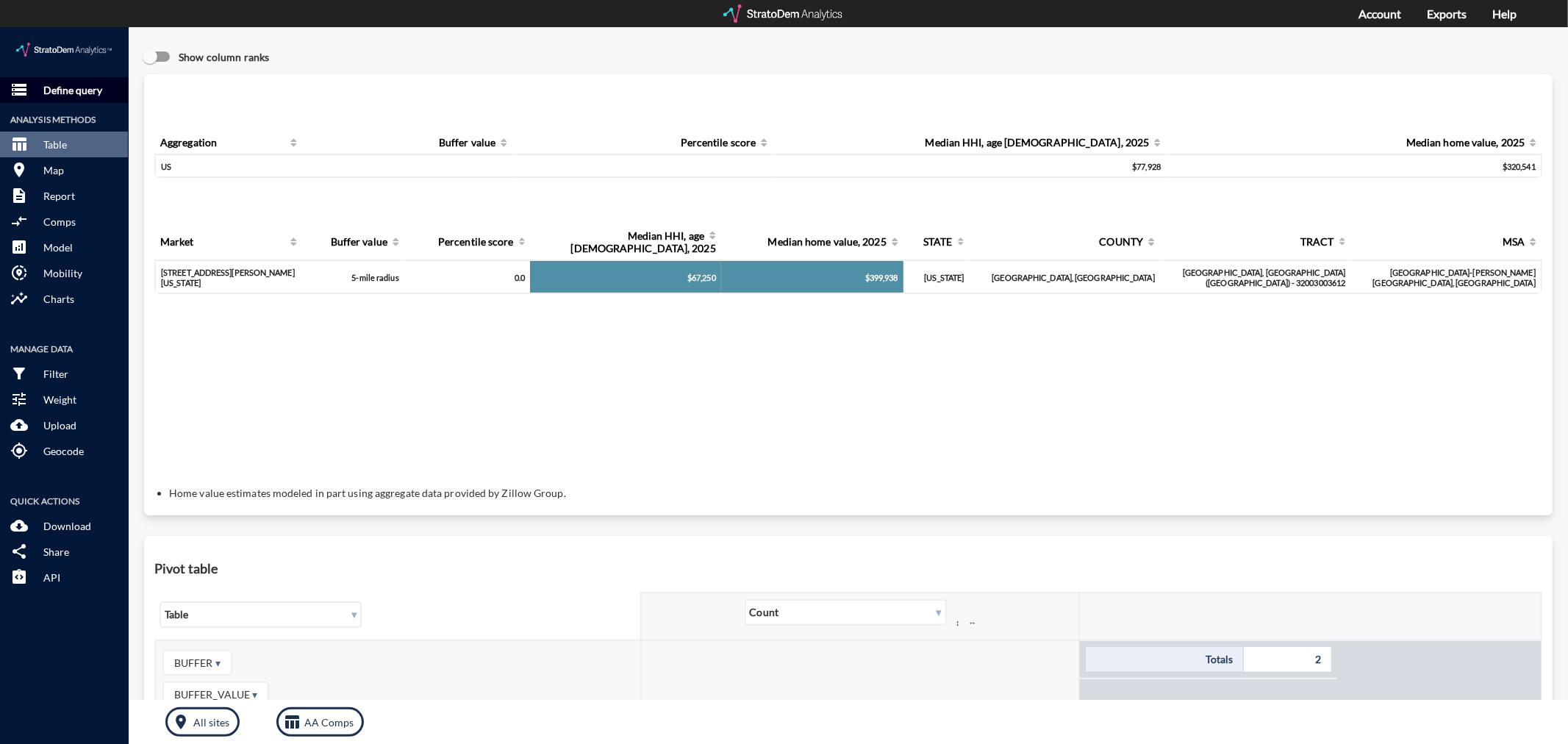
click button "storage Define query"
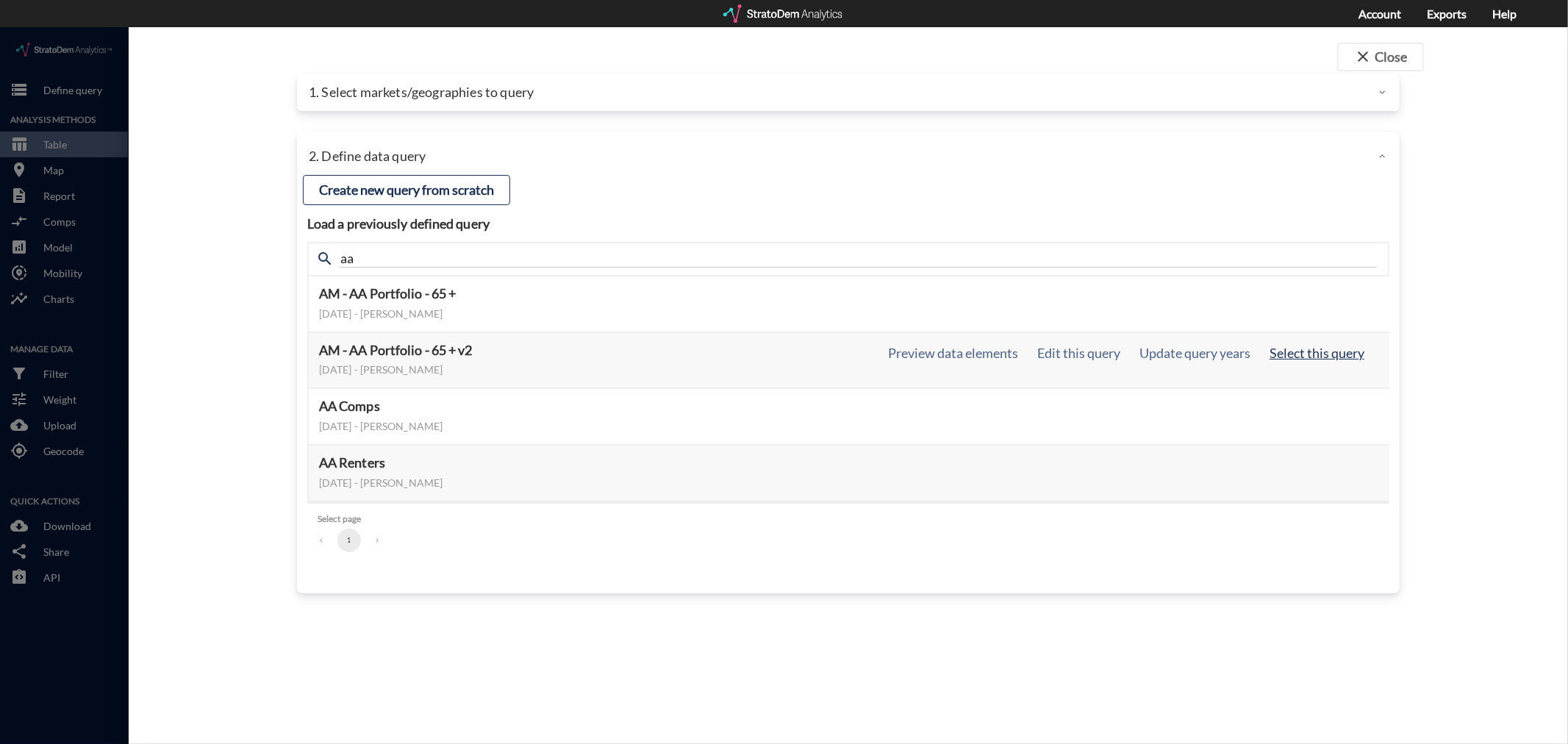
click button "Select this query"
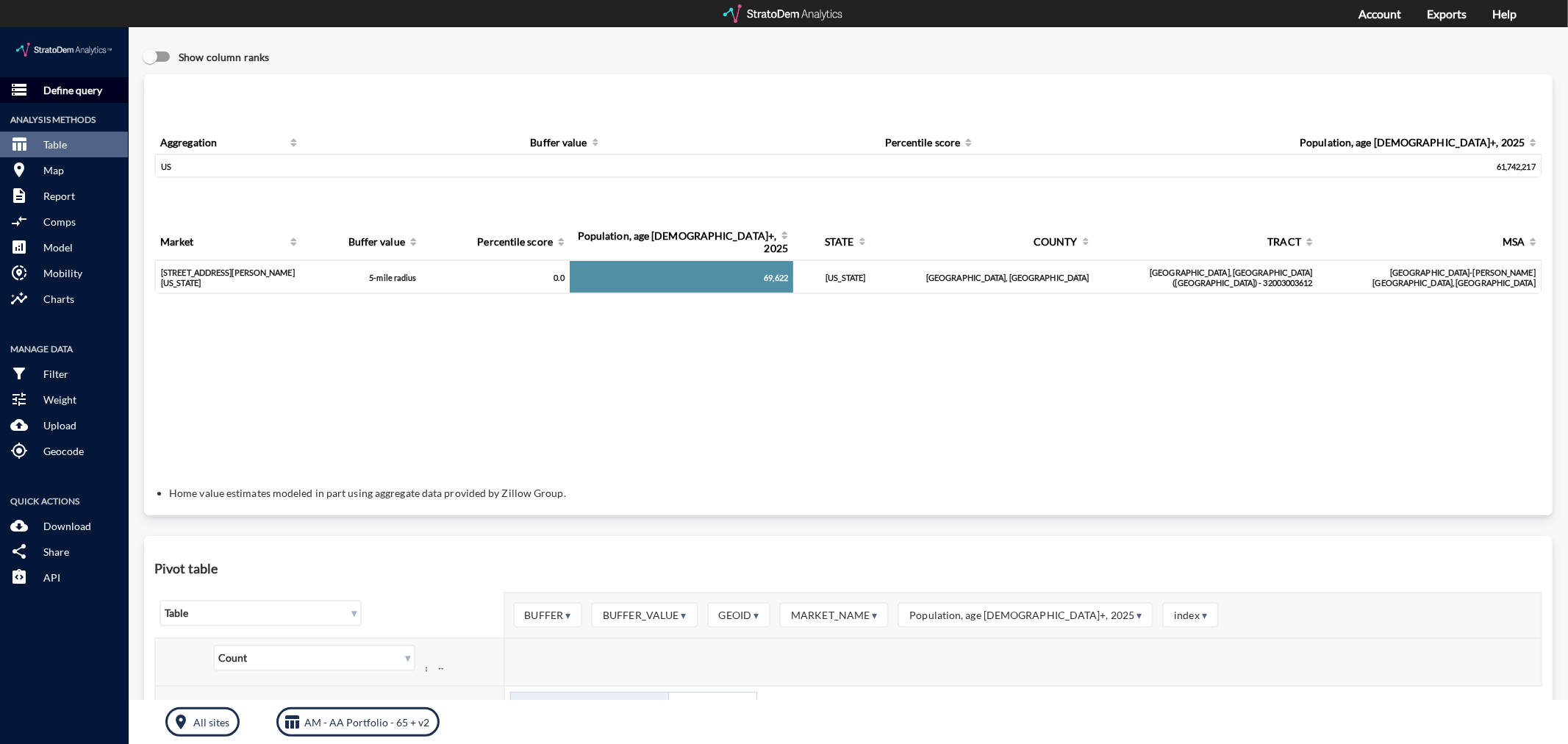
click p "Define query"
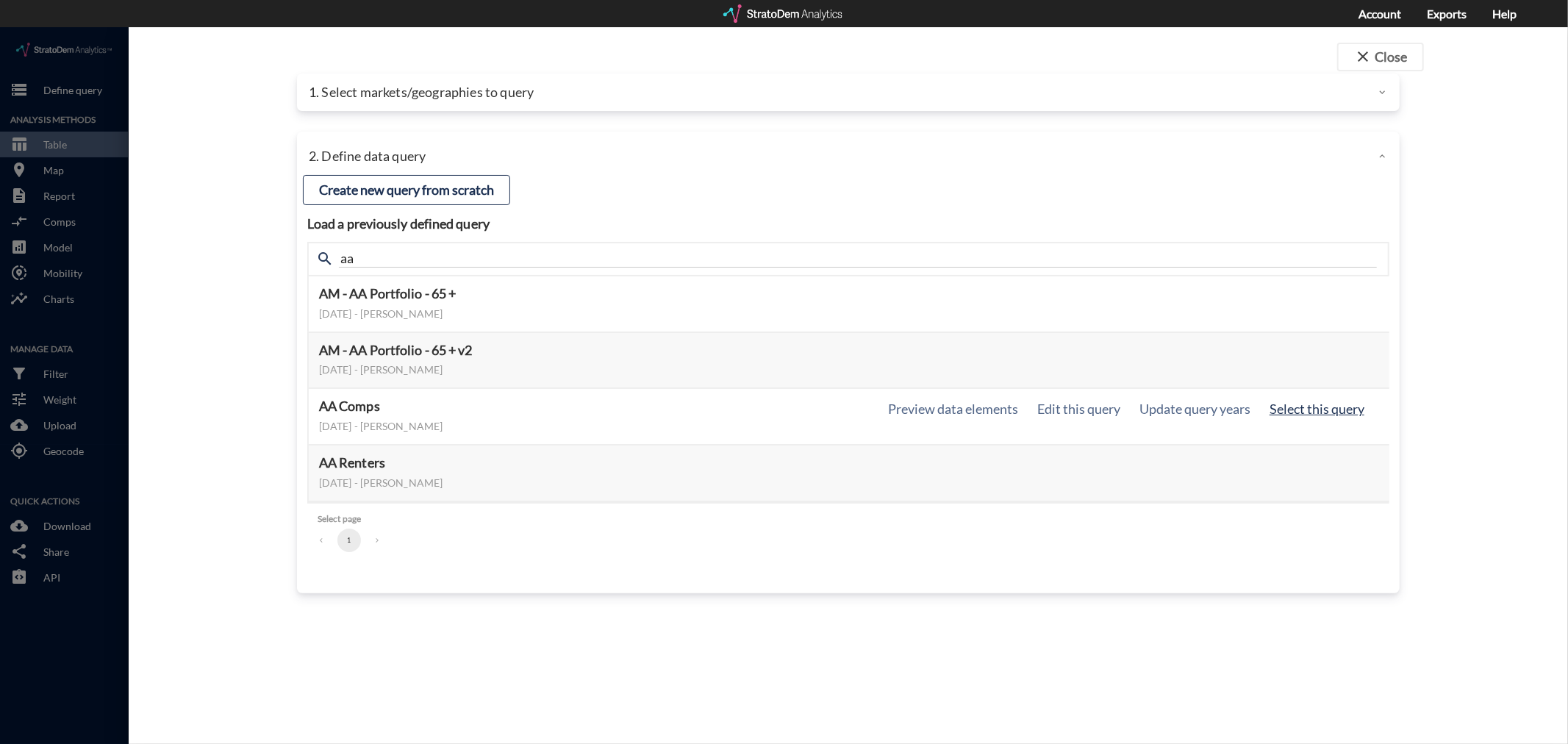
click button "Select this query"
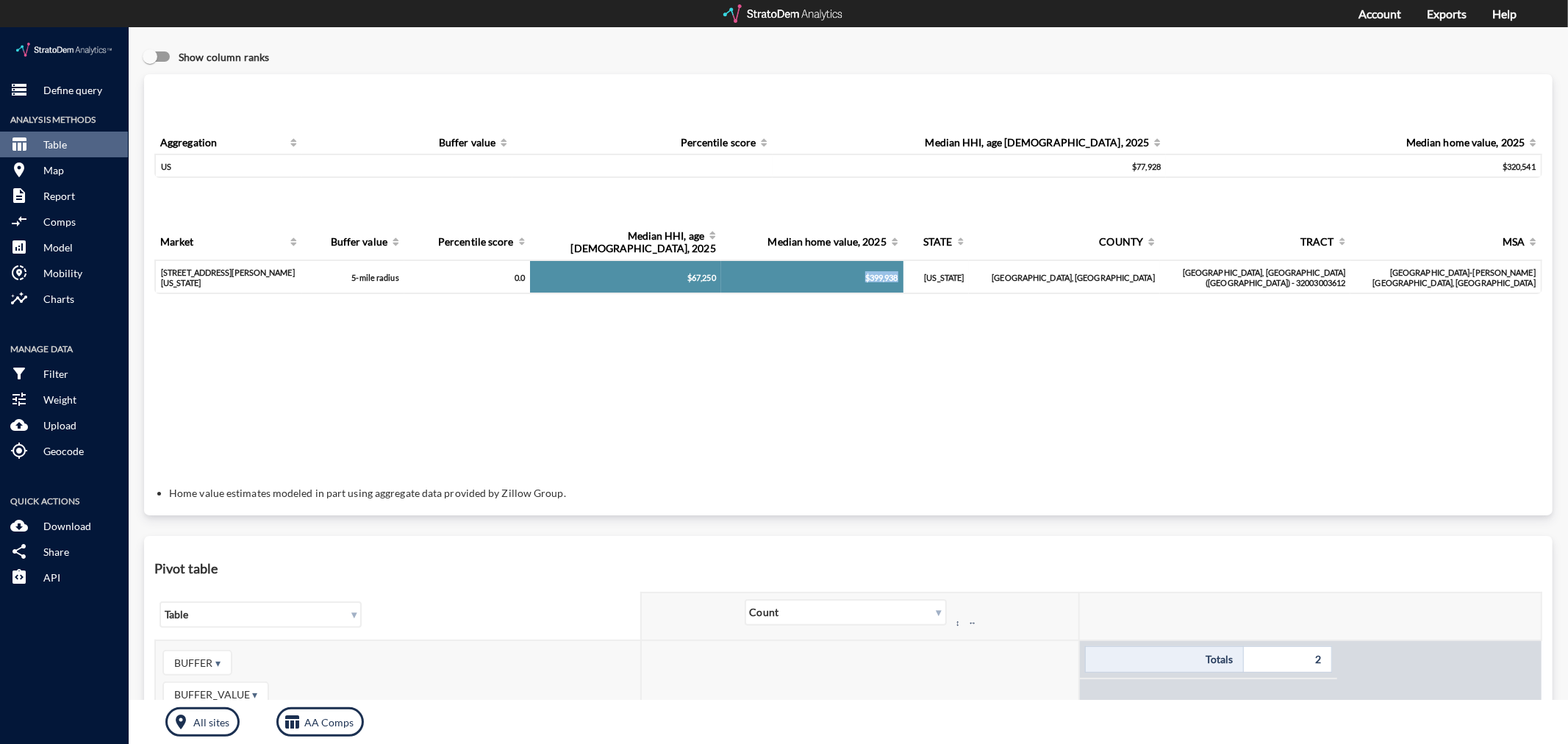
drag, startPoint x: 902, startPoint y: 239, endPoint x: 952, endPoint y: 238, distance: 50.0
click td "$399,938"
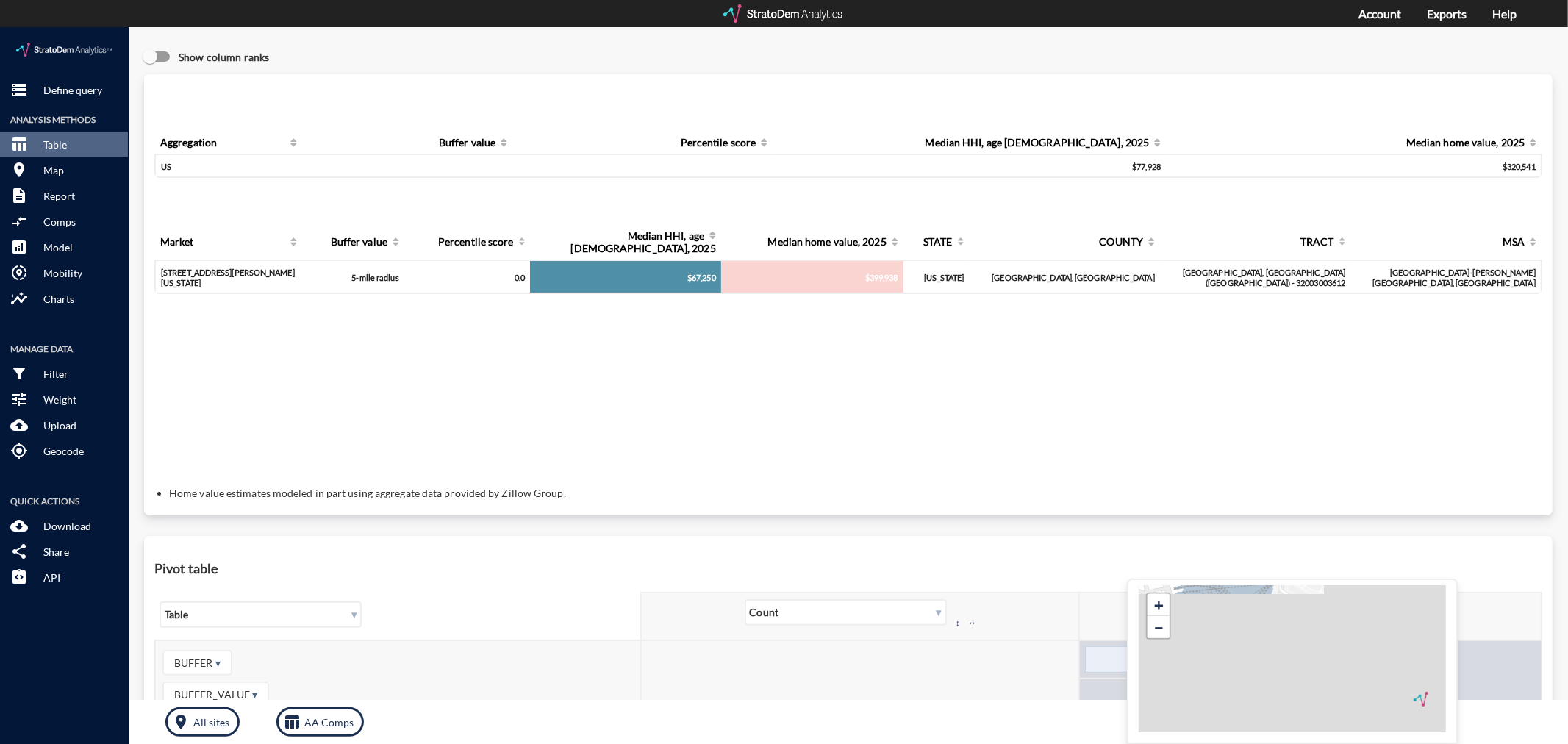
click div "$399,938"
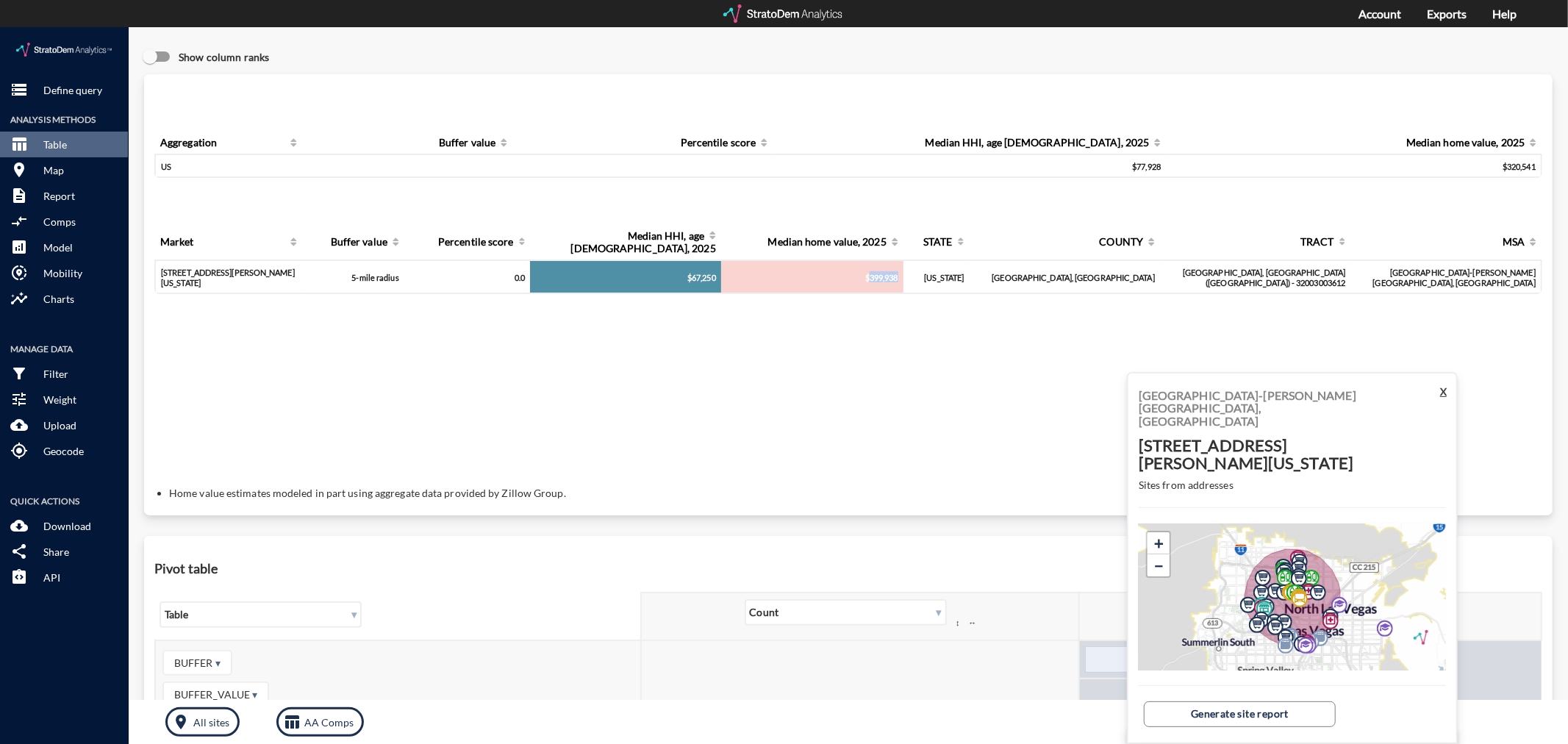
click button "X"
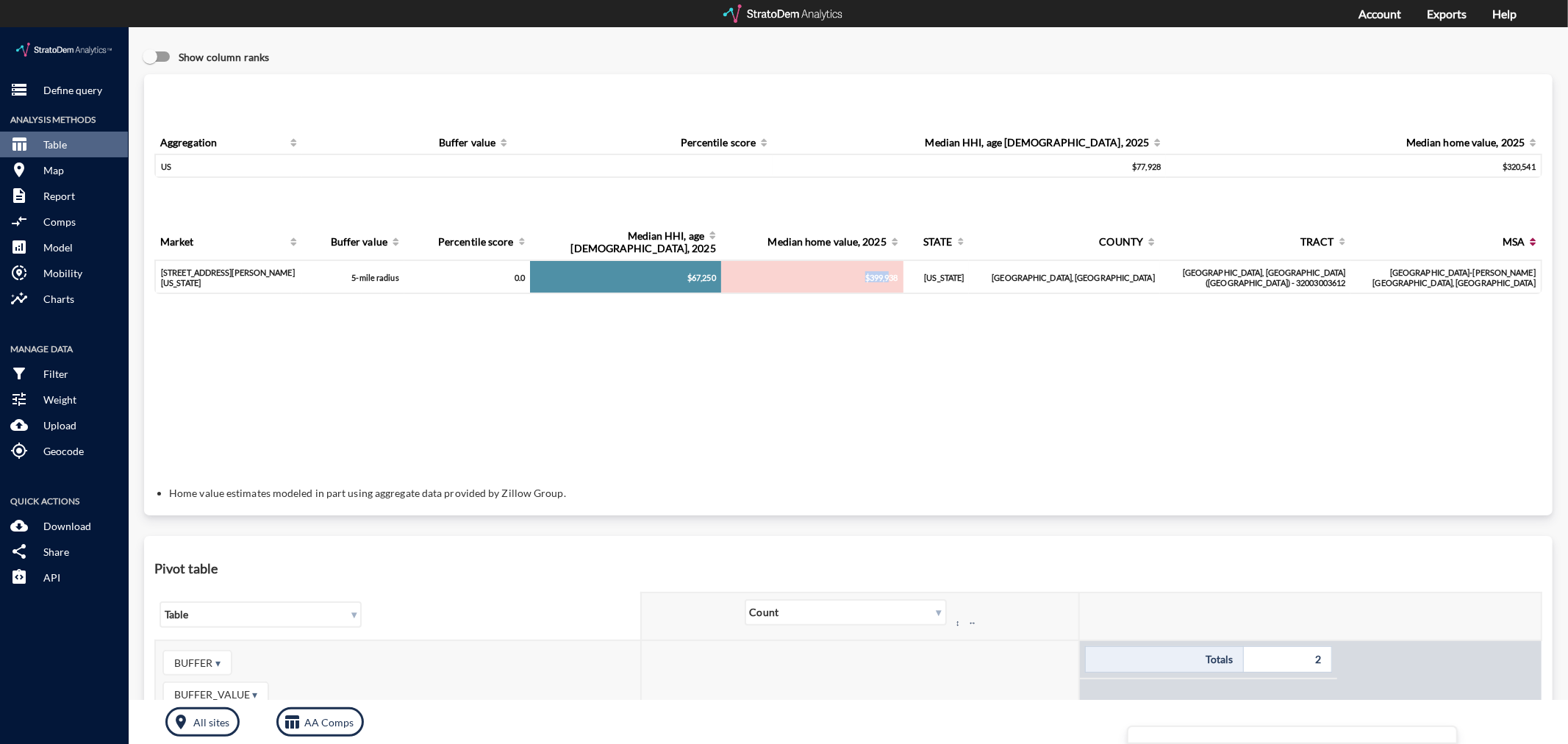
drag, startPoint x: 913, startPoint y: 231, endPoint x: 1364, endPoint y: 215, distance: 451.3
click div "$399,938"
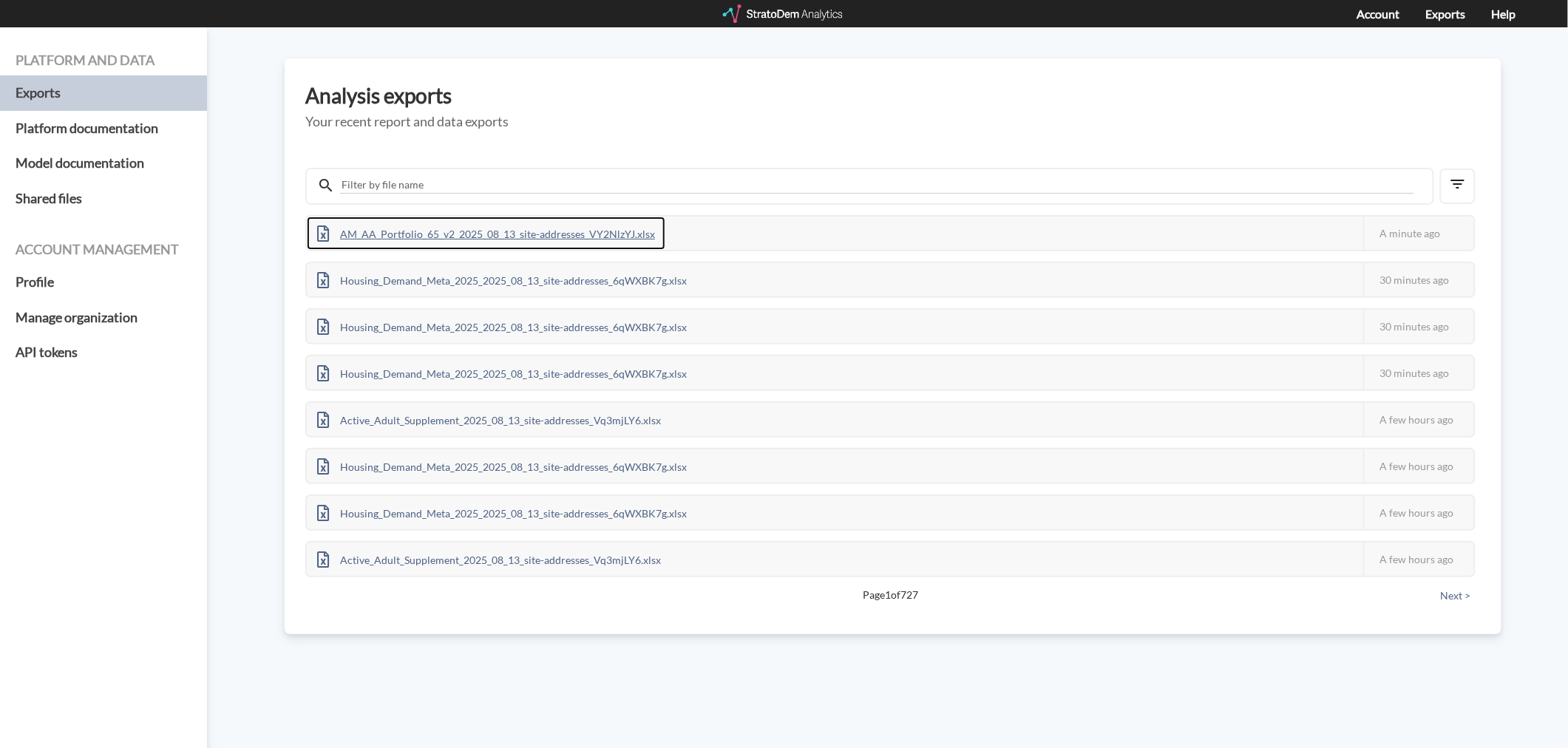
click at [541, 234] on div "AM_AA_Portfolio_65_v2_2025_08_13_site-addresses_VY2NlzYJ.xlsx" at bounding box center [486, 234] width 358 height 34
